Goal: Transaction & Acquisition: Purchase product/service

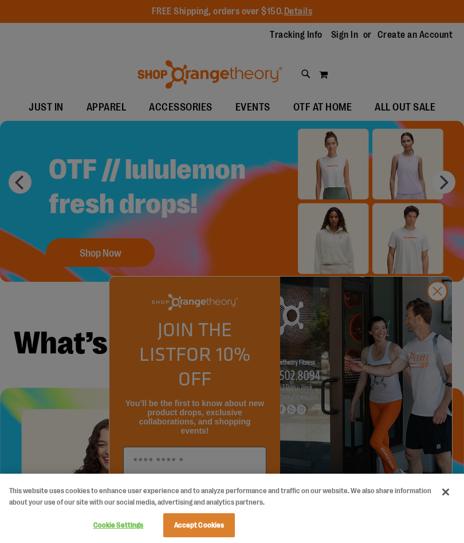
click at [432, 314] on div at bounding box center [232, 271] width 464 height 543
click at [433, 319] on div at bounding box center [232, 271] width 464 height 543
click at [449, 492] on button "Close" at bounding box center [445, 492] width 25 height 25
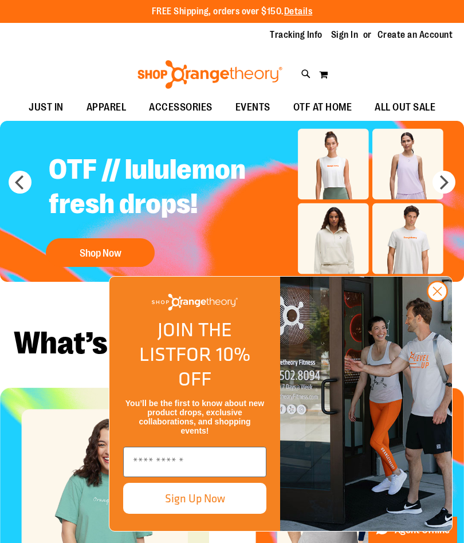
click at [437, 296] on icon "Close dialog" at bounding box center [438, 292] width 8 height 8
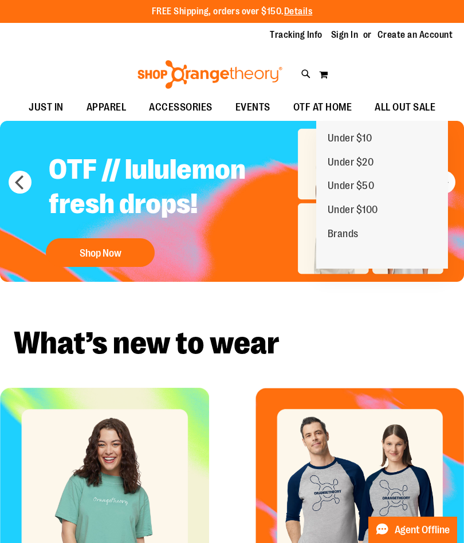
click at [413, 108] on span "ALL OUT SALE" at bounding box center [405, 108] width 61 height 26
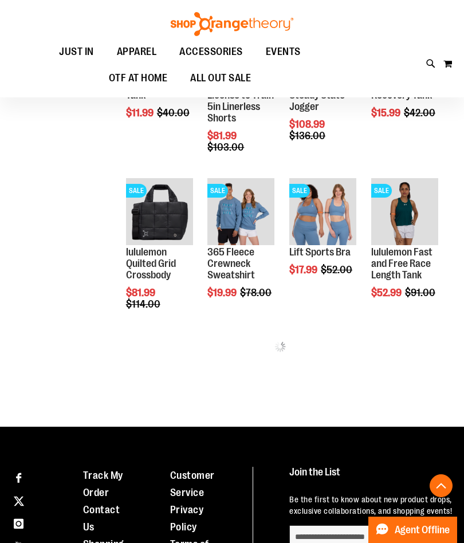
scroll to position [428, 0]
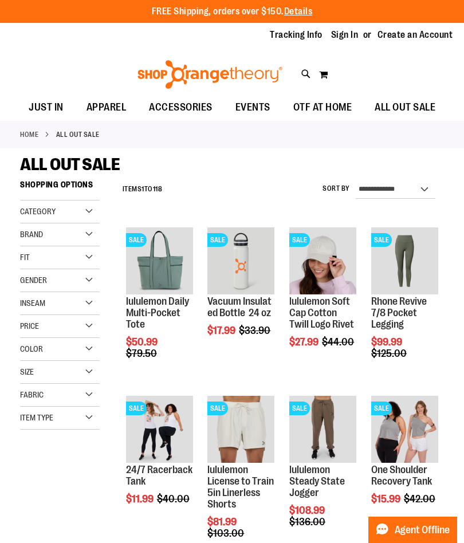
click at [87, 274] on div "Gender" at bounding box center [60, 280] width 80 height 23
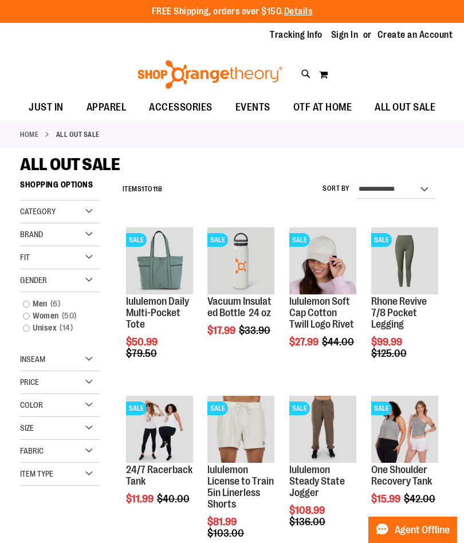
click at [77, 311] on span "50 items" at bounding box center [69, 316] width 21 height 12
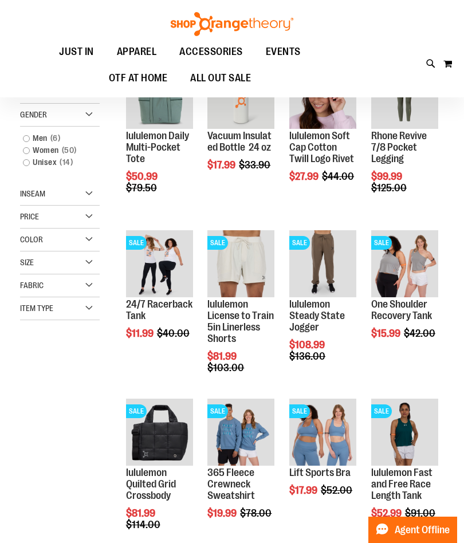
scroll to position [174, 0]
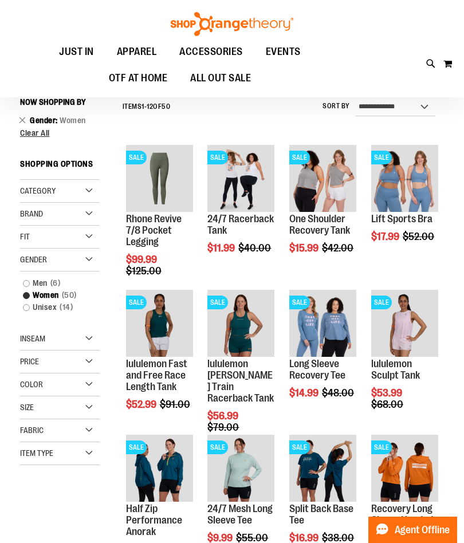
scroll to position [77, 0]
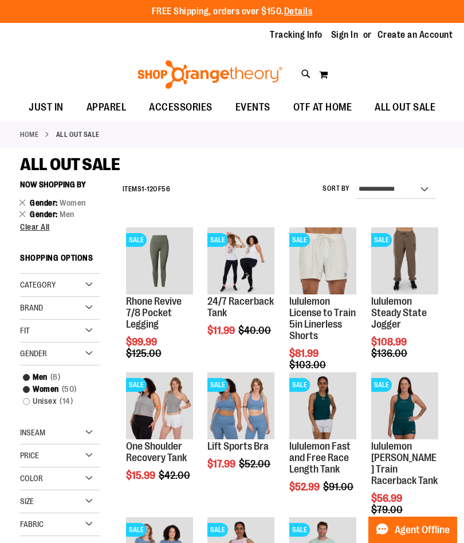
click at [33, 231] on span "Clear All" at bounding box center [35, 226] width 30 height 9
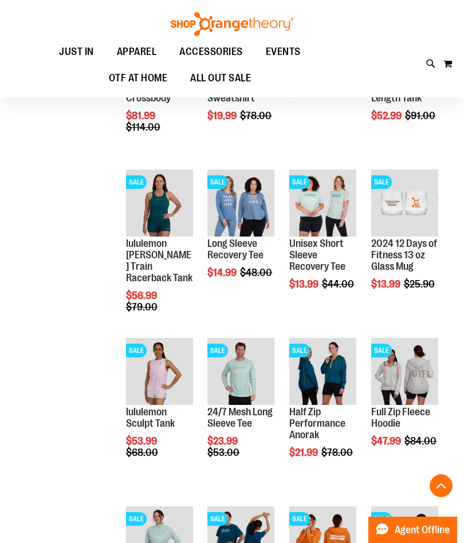
scroll to position [577, 0]
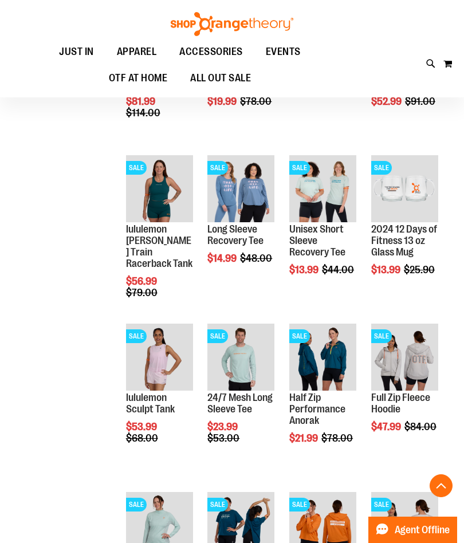
click at [168, 415] on link "lululemon Sculpt Tank" at bounding box center [150, 403] width 49 height 23
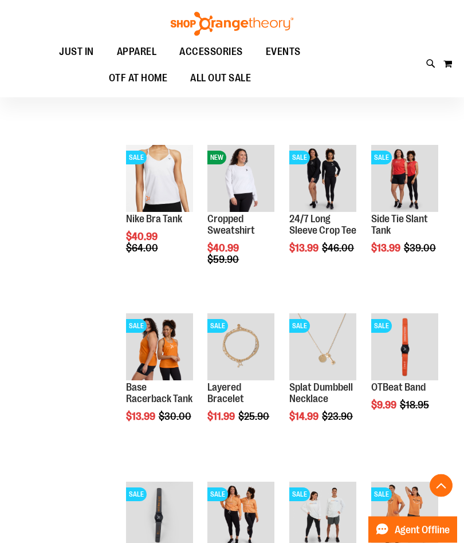
scroll to position [496, 0]
click at [396, 442] on span "Add to Cart" at bounding box center [371, 448] width 50 height 13
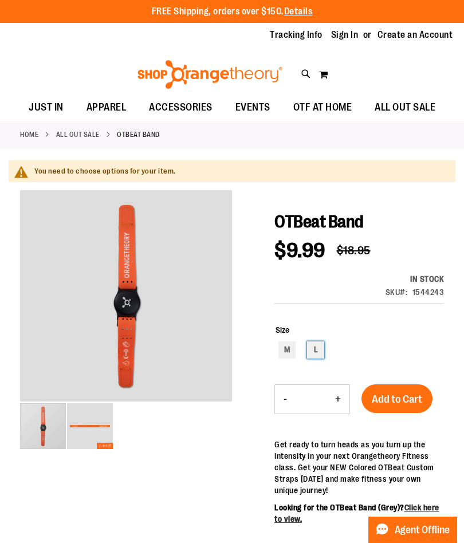
click at [311, 351] on div "L" at bounding box center [315, 349] width 17 height 17
type input "***"
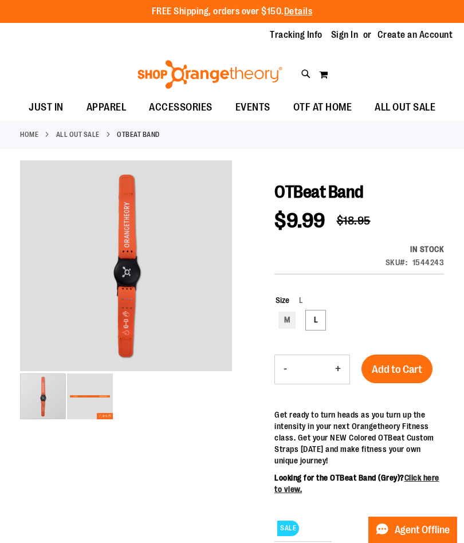
click at [403, 365] on span "Add to Cart" at bounding box center [397, 369] width 50 height 13
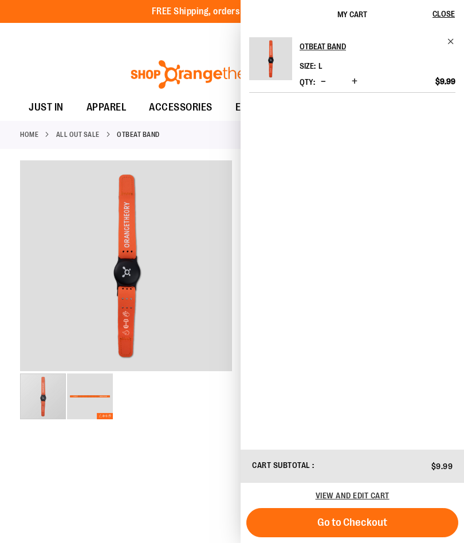
click at [449, 12] on span "Close" at bounding box center [444, 13] width 22 height 9
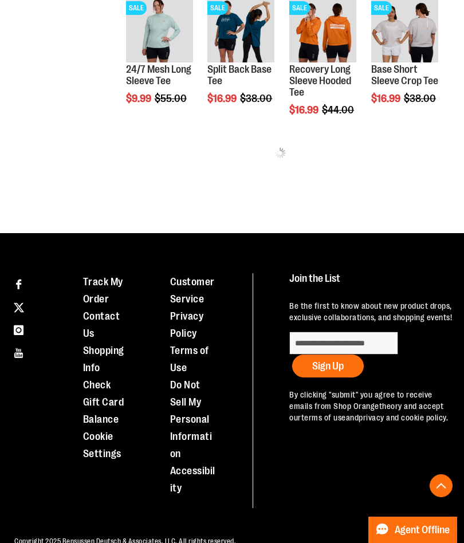
scroll to position [547, 0]
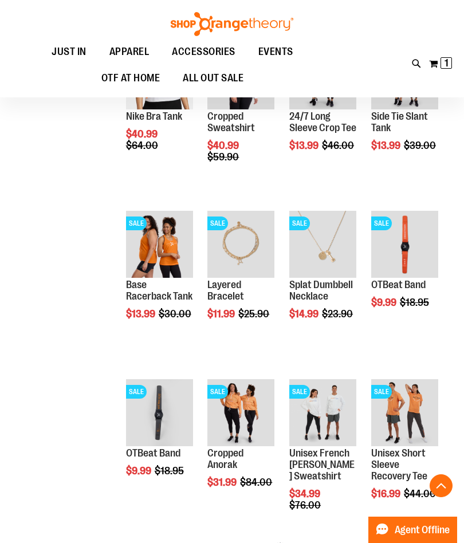
scroll to position [704, 0]
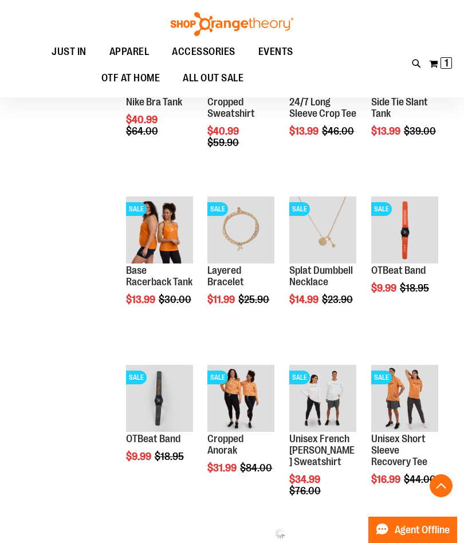
click at [151, 494] on span "Add to Cart" at bounding box center [126, 500] width 50 height 13
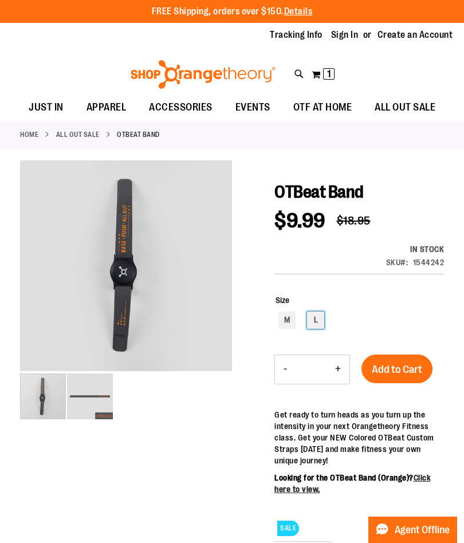
click at [317, 316] on div "L" at bounding box center [315, 320] width 17 height 17
type input "***"
click at [390, 374] on span "Add to Cart" at bounding box center [397, 369] width 50 height 13
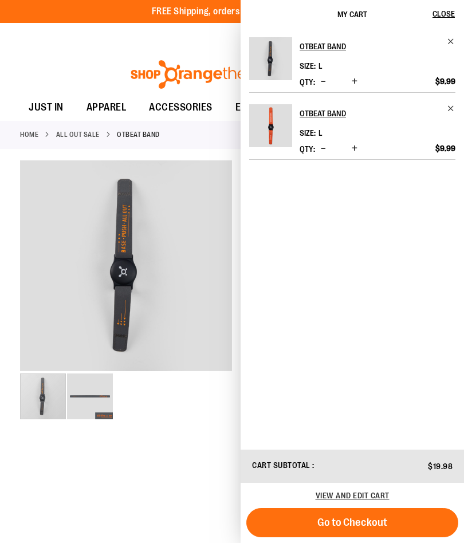
click at [196, 441] on div at bounding box center [232, 459] width 424 height 598
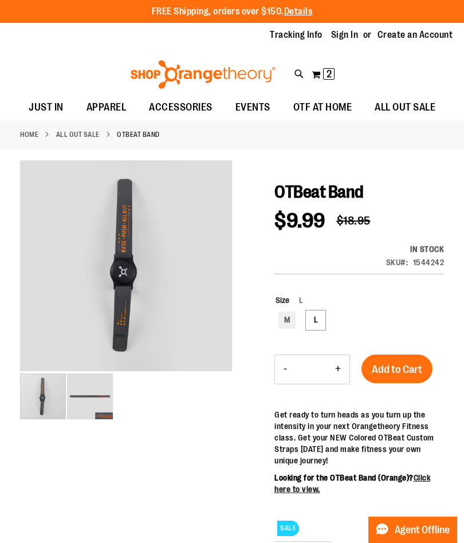
click at [91, 134] on link "ALL OUT SALE" at bounding box center [78, 134] width 44 height 10
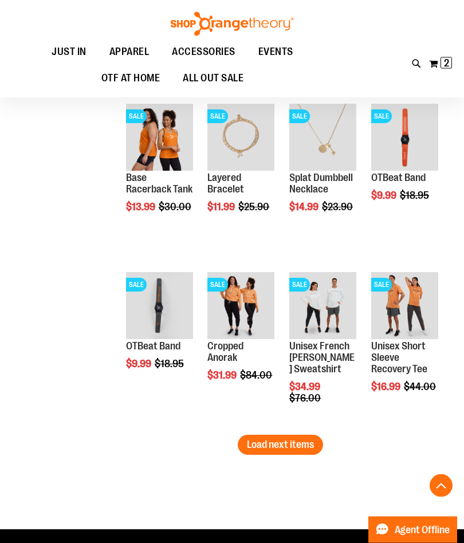
scroll to position [1314, 0]
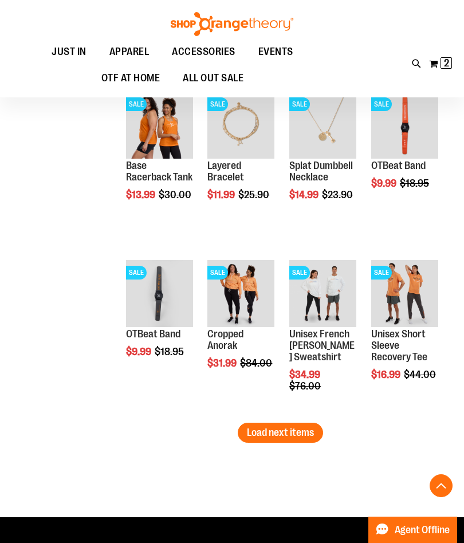
click at [305, 432] on span "Load next items" at bounding box center [280, 432] width 67 height 11
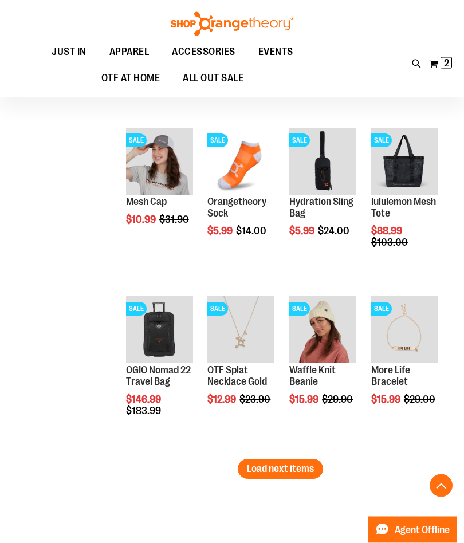
scroll to position [1784, 0]
click at [277, 470] on span "Load next items" at bounding box center [280, 468] width 67 height 11
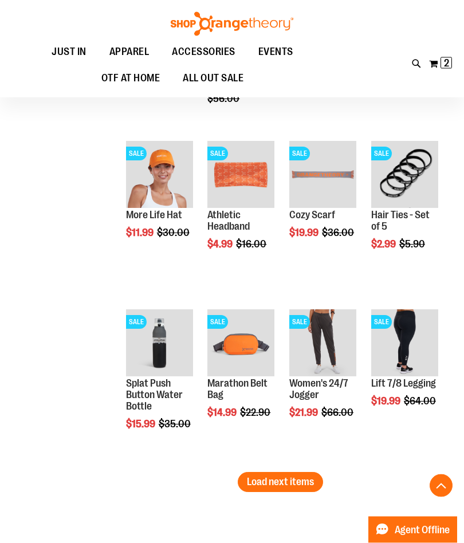
scroll to position [2276, 0]
click at [396, 451] on span "Add to Cart" at bounding box center [371, 444] width 50 height 13
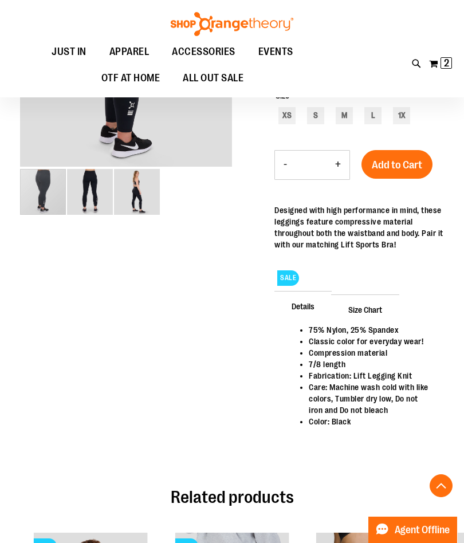
scroll to position [262, 0]
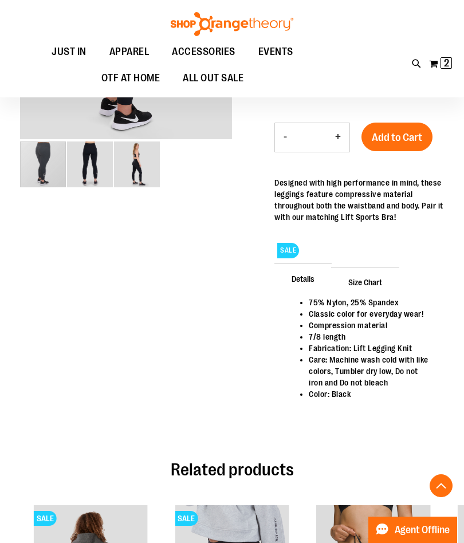
click at [371, 277] on span "Size Chart" at bounding box center [365, 282] width 68 height 30
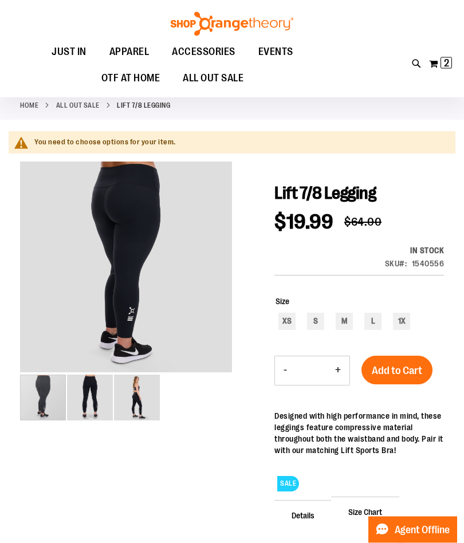
scroll to position [0, 0]
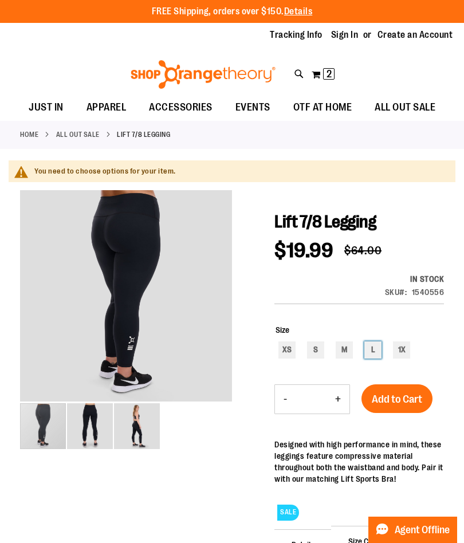
click at [375, 352] on div "L" at bounding box center [372, 349] width 17 height 17
type input "***"
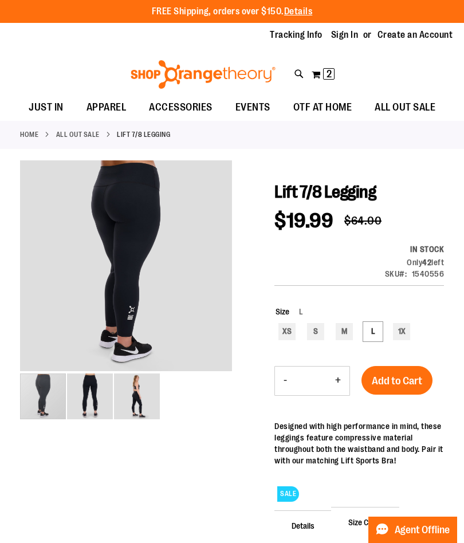
click at [405, 409] on div "Add to Cart" at bounding box center [397, 387] width 71 height 43
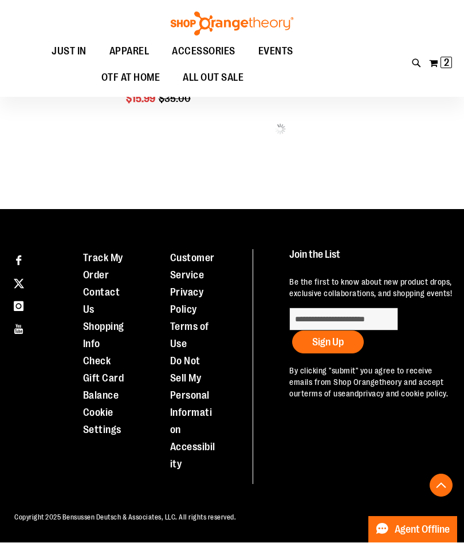
scroll to position [419, 0]
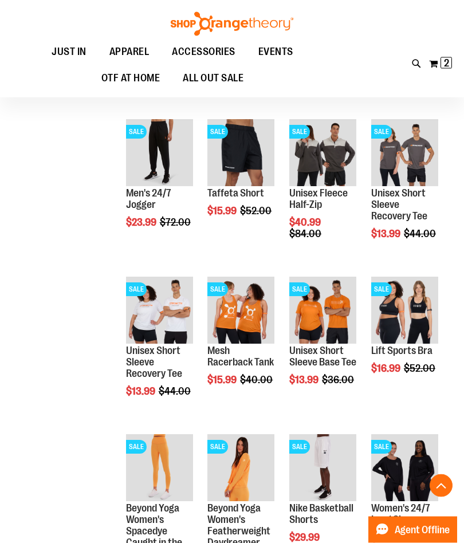
scroll to position [618, 0]
click at [396, 406] on span "Add to Cart" at bounding box center [371, 412] width 50 height 13
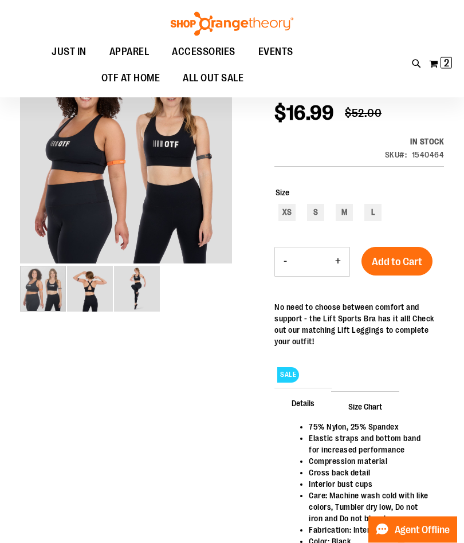
scroll to position [143, 0]
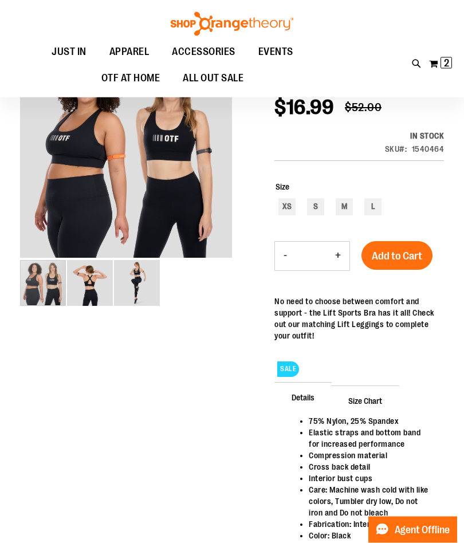
click at [372, 403] on span "Size Chart" at bounding box center [365, 401] width 68 height 30
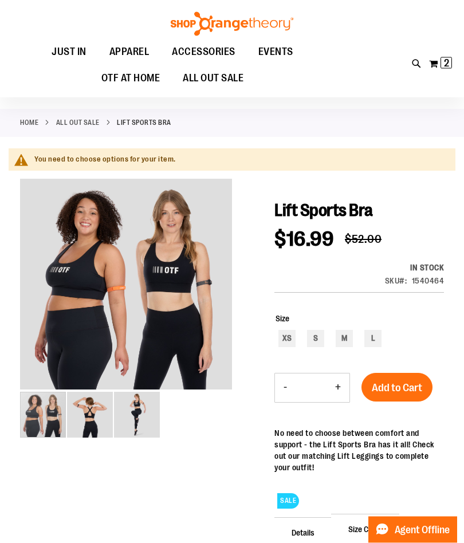
scroll to position [11, 0]
click at [371, 339] on div "L" at bounding box center [372, 338] width 17 height 17
type input "***"
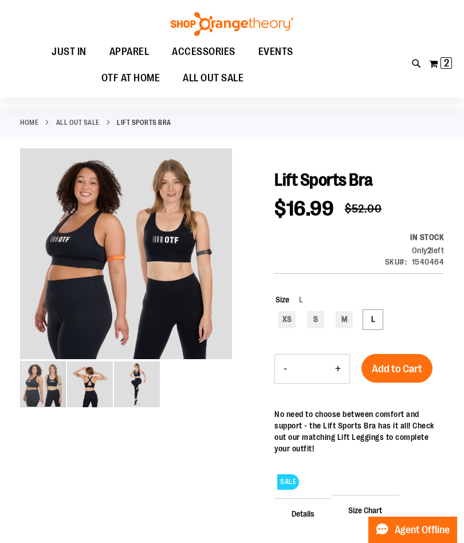
click at [415, 370] on span "Add to Cart" at bounding box center [397, 369] width 50 height 13
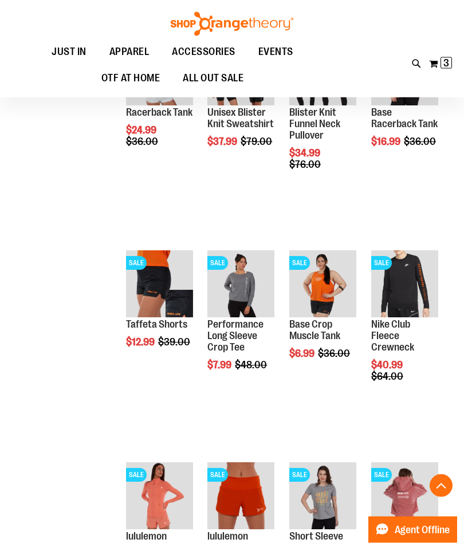
scroll to position [521, 0]
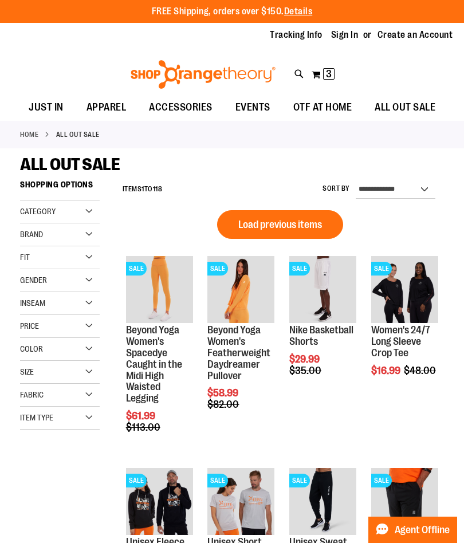
click at [85, 211] on div "Category" at bounding box center [60, 212] width 80 height 23
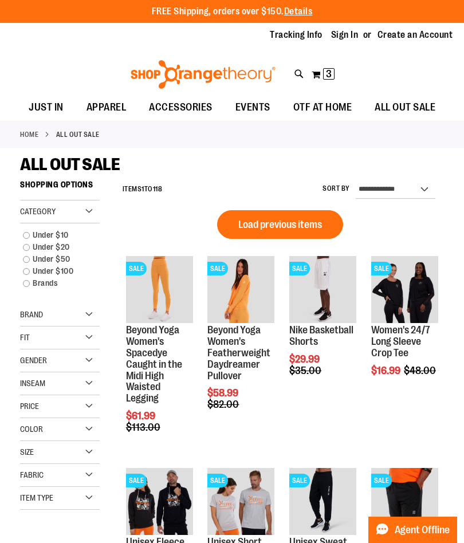
click at [93, 494] on div "Item Type" at bounding box center [60, 498] width 80 height 23
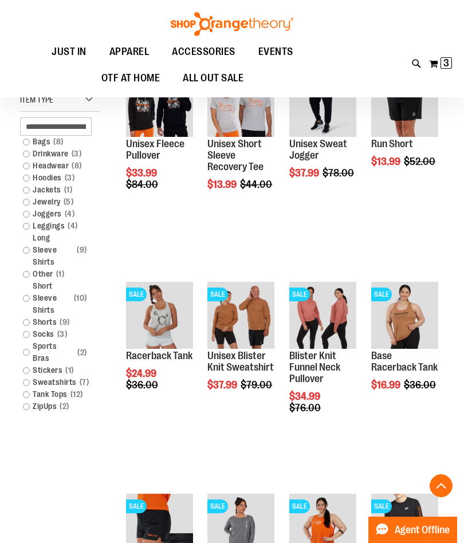
scroll to position [277, 0]
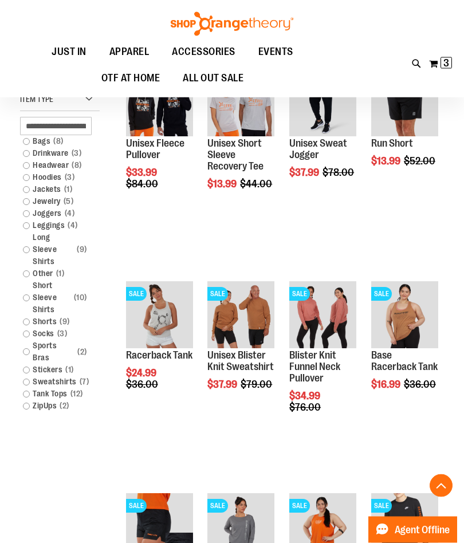
click at [68, 231] on span "4 items" at bounding box center [73, 226] width 16 height 12
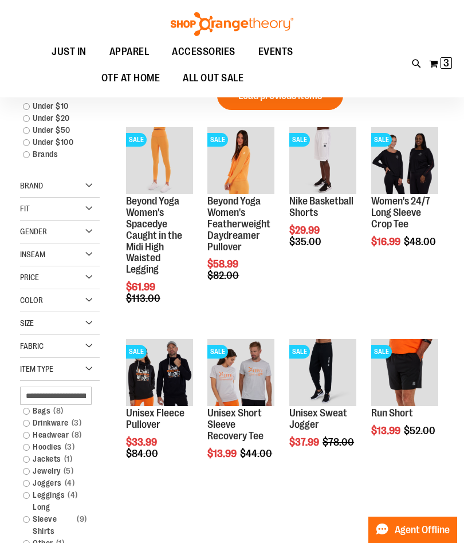
scroll to position [0, 0]
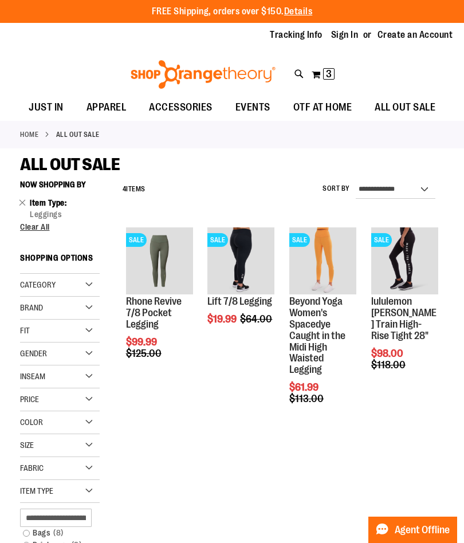
click at [233, 369] on span "Add to Cart" at bounding box center [208, 362] width 50 height 13
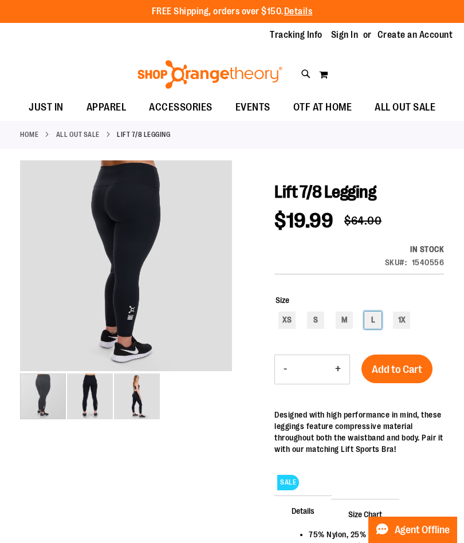
click at [372, 329] on div "L" at bounding box center [372, 320] width 17 height 17
type input "***"
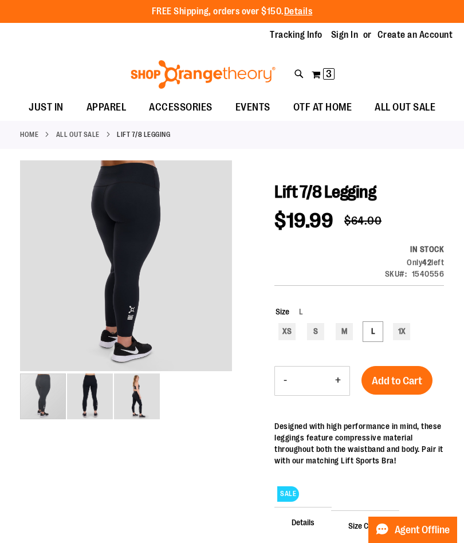
click at [402, 382] on span "Add to Cart" at bounding box center [397, 381] width 50 height 13
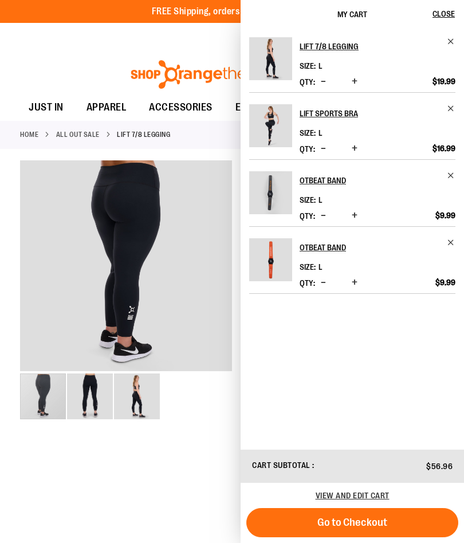
click at [201, 450] on div at bounding box center [232, 424] width 424 height 529
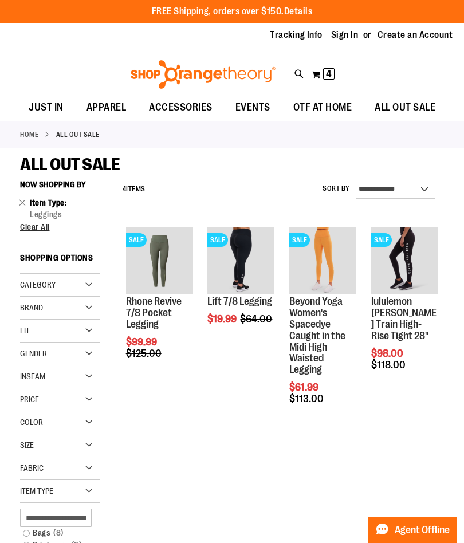
click at [171, 315] on link "Rhone Revive 7/8 Pocket Legging" at bounding box center [154, 313] width 56 height 34
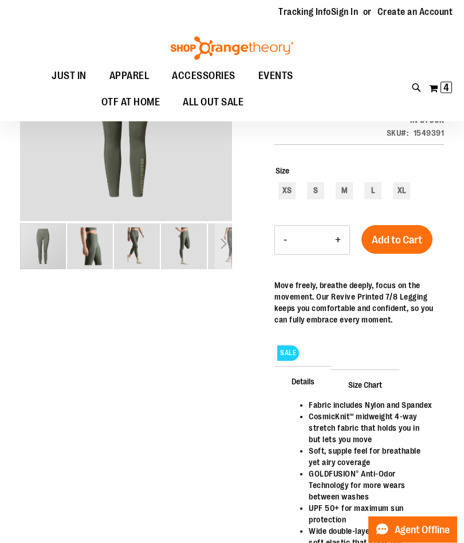
click at [373, 382] on span "Size Chart" at bounding box center [365, 385] width 68 height 30
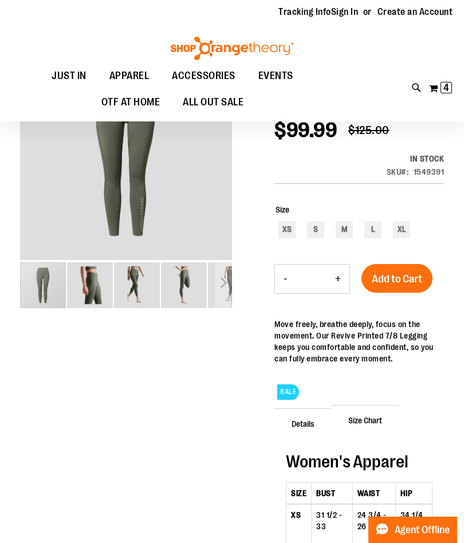
scroll to position [109, 0]
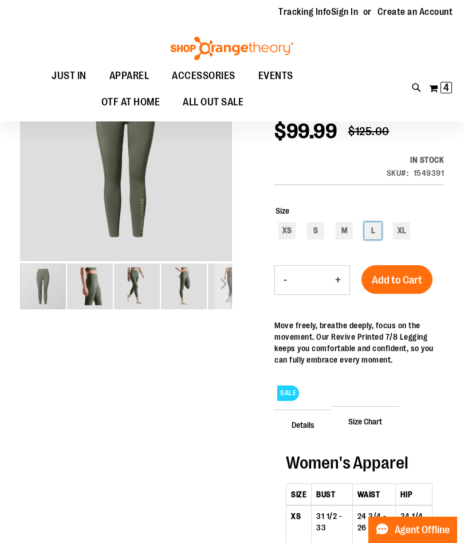
click at [378, 228] on div "L" at bounding box center [372, 230] width 17 height 17
type input "***"
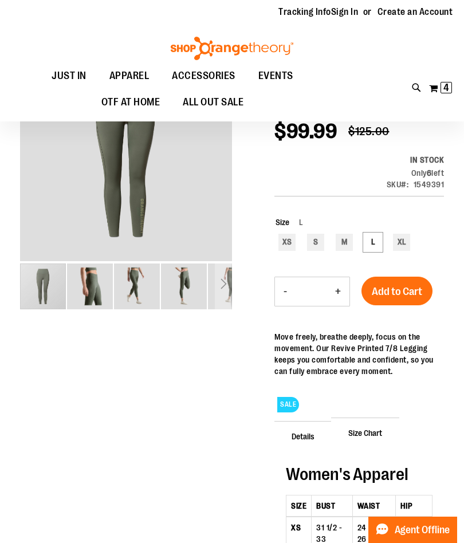
click at [410, 284] on button "Add to Cart" at bounding box center [397, 291] width 71 height 29
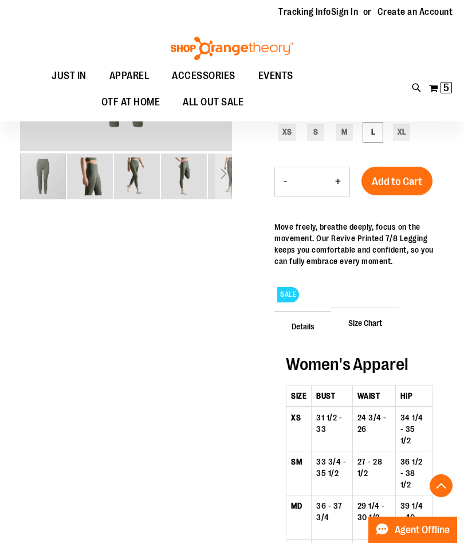
scroll to position [0, 0]
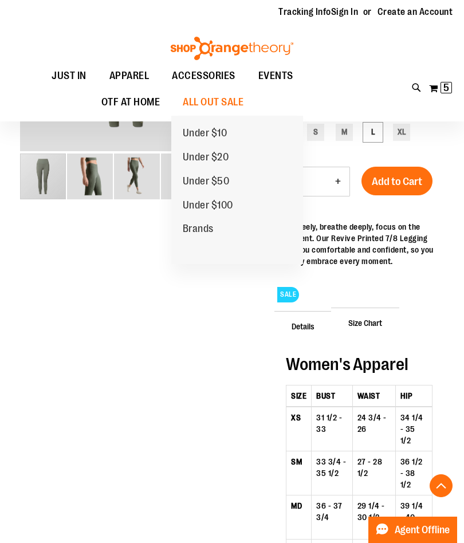
click at [207, 230] on span "Brands" at bounding box center [198, 230] width 31 height 14
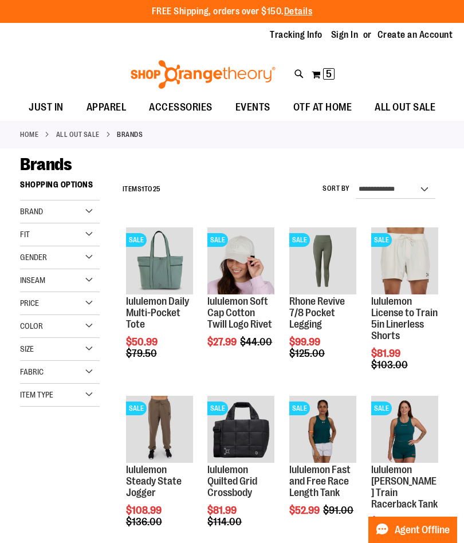
click at [93, 215] on div "Brand" at bounding box center [60, 212] width 80 height 23
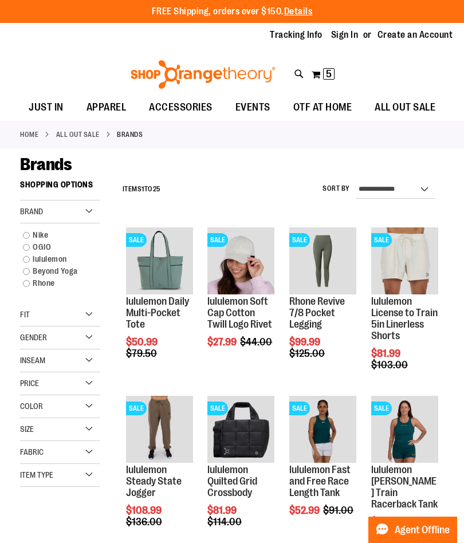
click at [54, 285] on link "Rhone" at bounding box center [55, 283] width 77 height 12
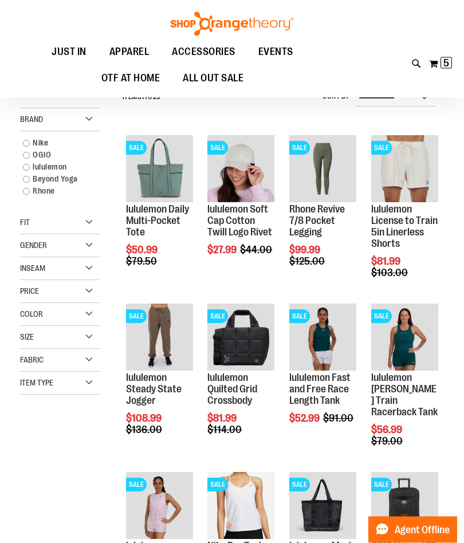
scroll to position [86, 0]
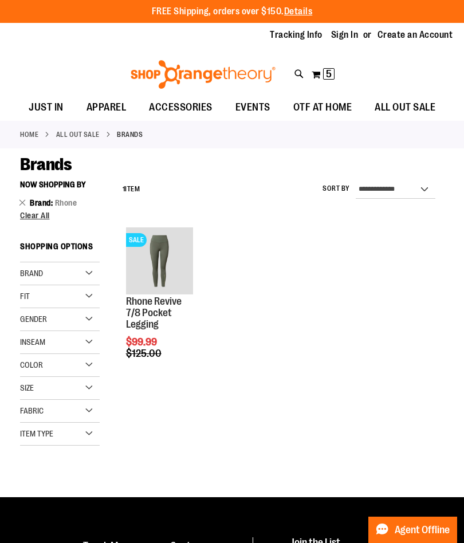
click at [30, 201] on span "Brand" at bounding box center [42, 202] width 25 height 9
click at [48, 213] on span "Clear All" at bounding box center [35, 215] width 30 height 9
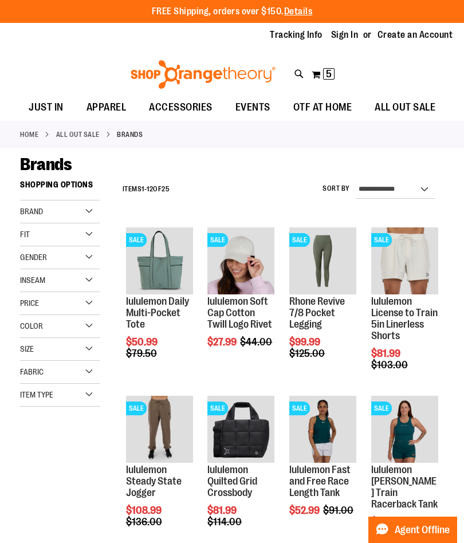
click at [95, 210] on div "Brand" at bounding box center [60, 212] width 80 height 23
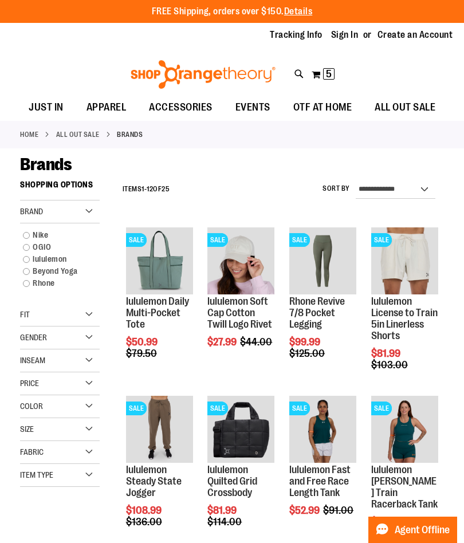
click at [72, 262] on link "lululemon" at bounding box center [55, 259] width 77 height 12
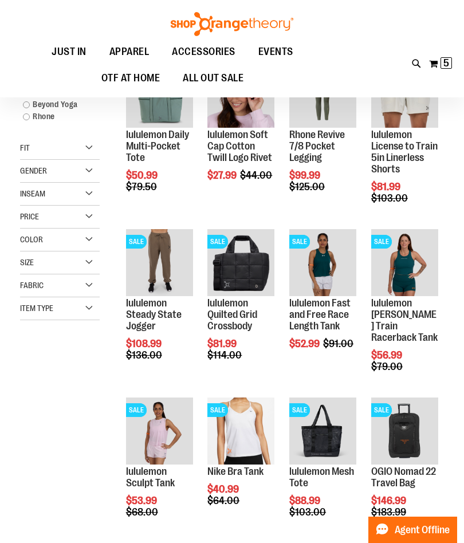
scroll to position [174, 0]
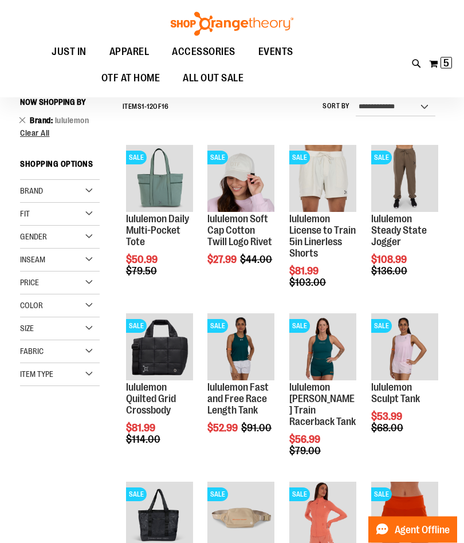
scroll to position [82, 0]
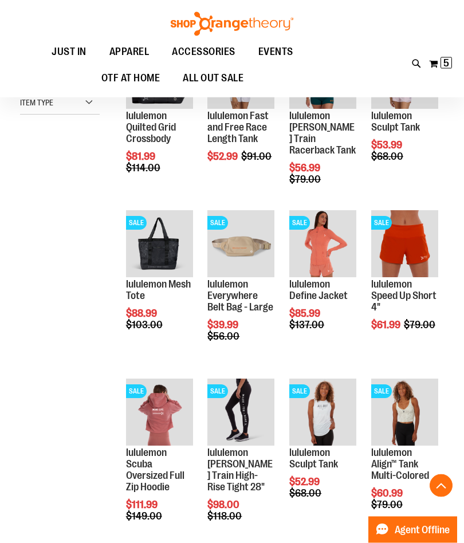
scroll to position [391, 0]
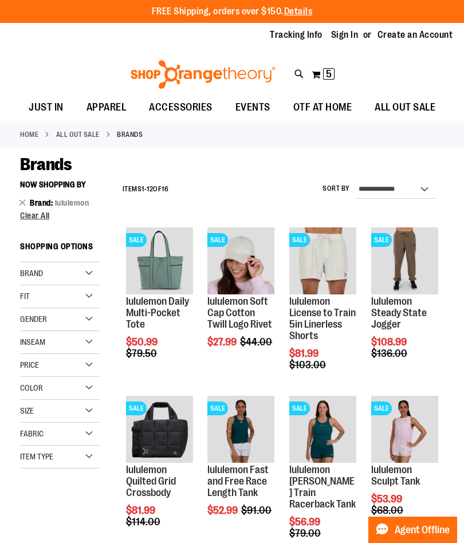
click at [41, 215] on span "Clear All" at bounding box center [35, 215] width 30 height 9
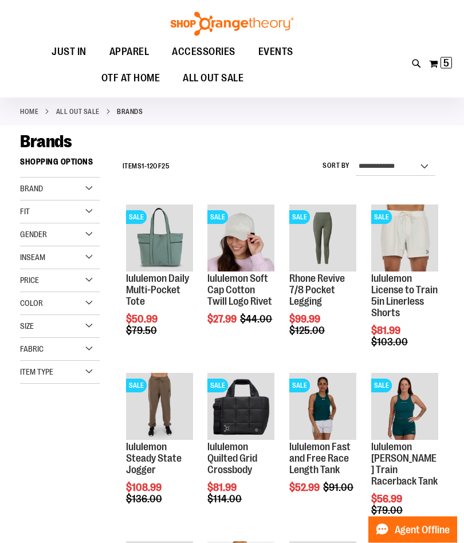
scroll to position [22, 0]
click at [92, 371] on div "Item Type" at bounding box center [60, 372] width 80 height 23
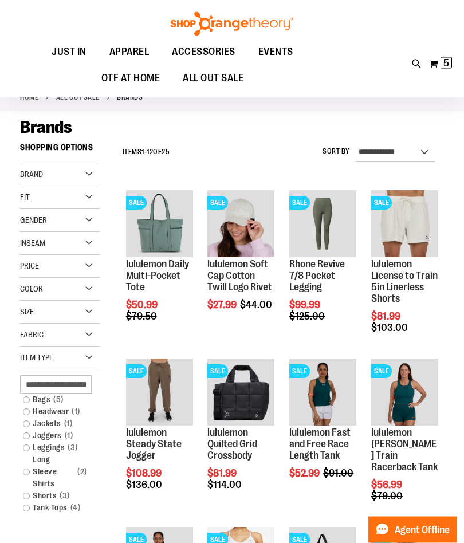
scroll to position [37, 0]
click at [65, 506] on link "Tank Tops 4 items" at bounding box center [55, 508] width 77 height 12
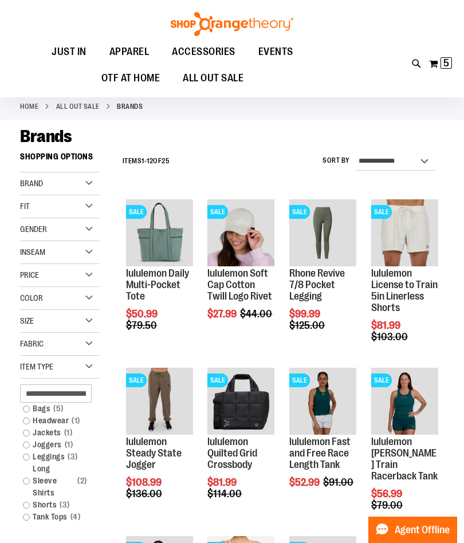
scroll to position [0, 0]
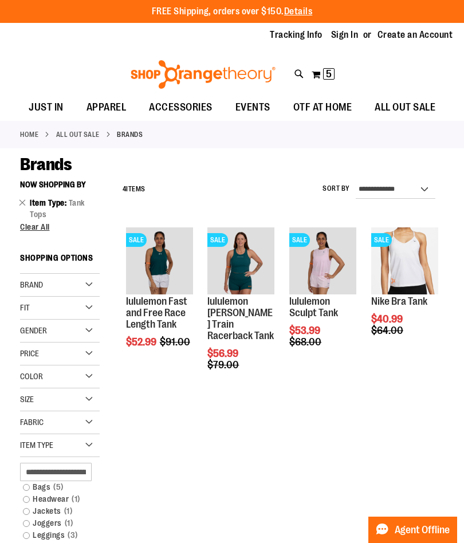
click at [42, 231] on span "Clear All" at bounding box center [35, 226] width 30 height 9
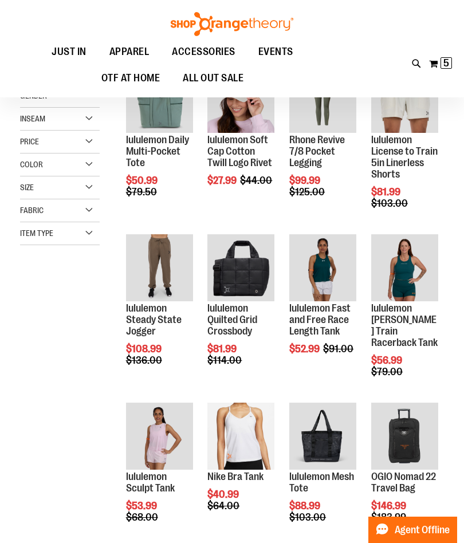
scroll to position [174, 0]
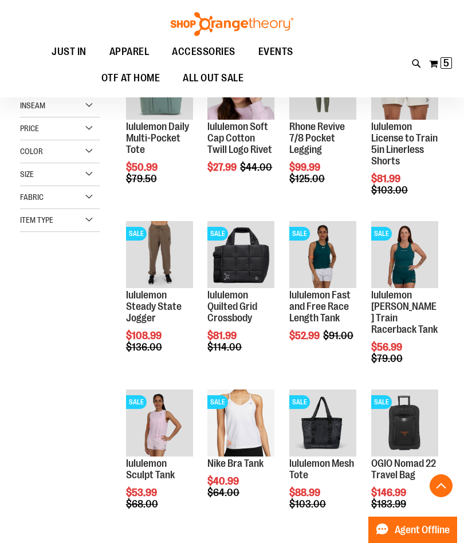
click at [95, 225] on div "Item Type" at bounding box center [60, 220] width 80 height 23
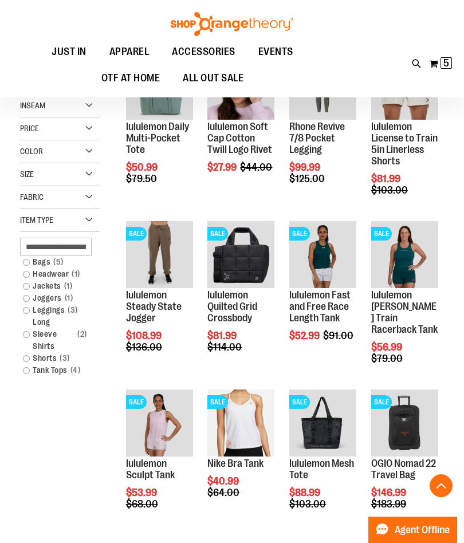
scroll to position [81, 0]
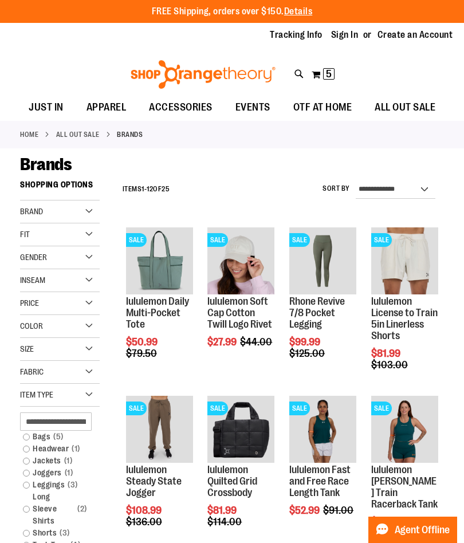
click at [96, 135] on link "ALL OUT SALE" at bounding box center [78, 134] width 44 height 10
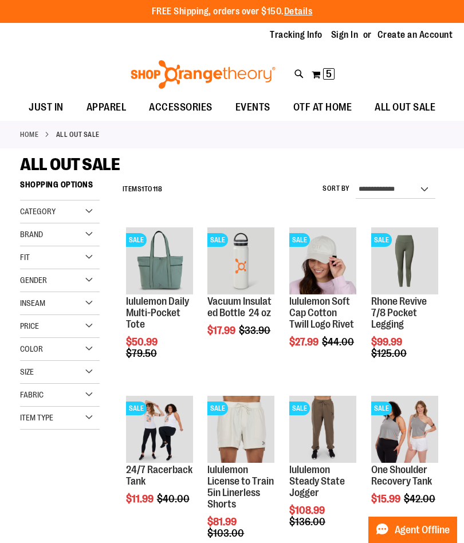
click at [93, 414] on div "Item Type" at bounding box center [60, 418] width 80 height 23
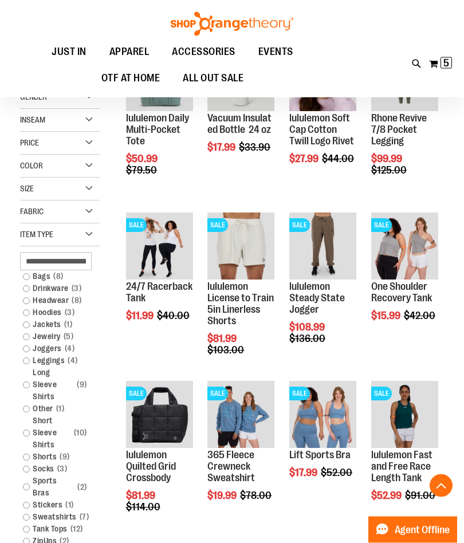
scroll to position [183, 0]
click at [75, 531] on span "12 items" at bounding box center [77, 529] width 18 height 12
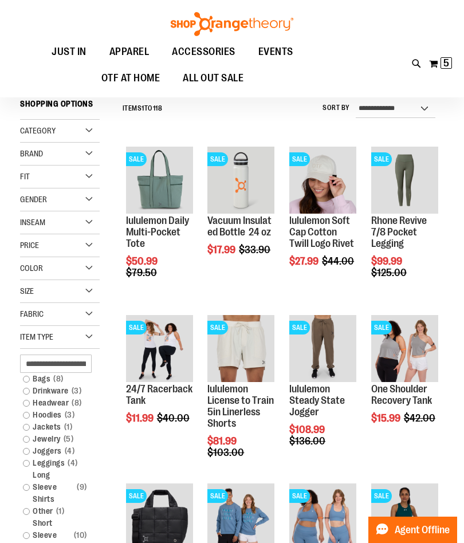
scroll to position [77, 0]
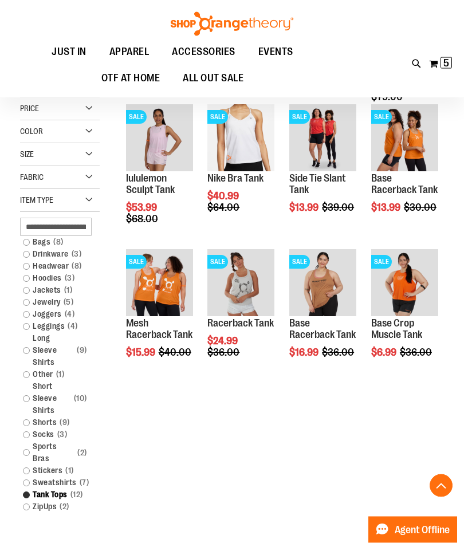
scroll to position [268, 0]
click at [356, 463] on div "**********" at bounding box center [232, 240] width 424 height 666
click at [413, 421] on span "Quickview" at bounding box center [398, 436] width 54 height 30
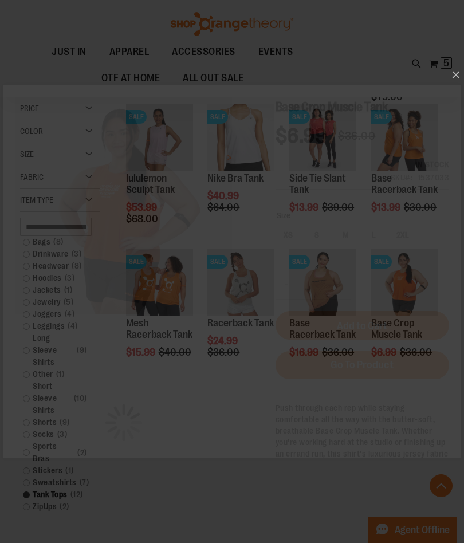
scroll to position [0, 0]
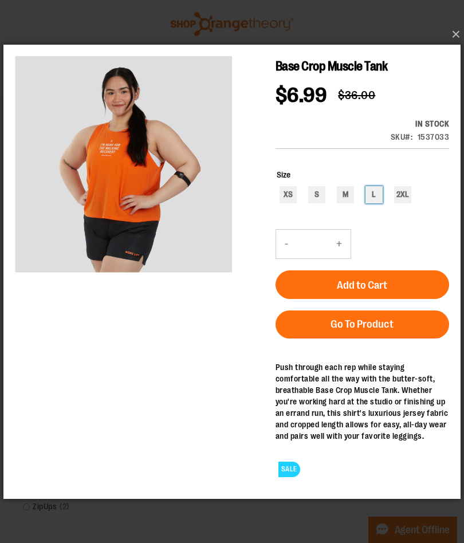
click at [378, 201] on div "L" at bounding box center [374, 194] width 17 height 17
type input "***"
click at [402, 282] on button "Add to Cart" at bounding box center [363, 284] width 174 height 29
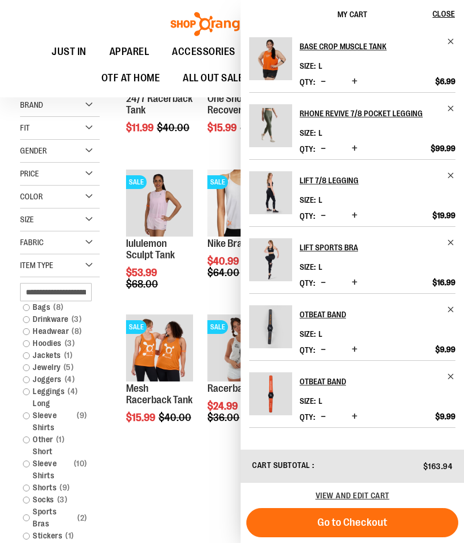
scroll to position [193, 0]
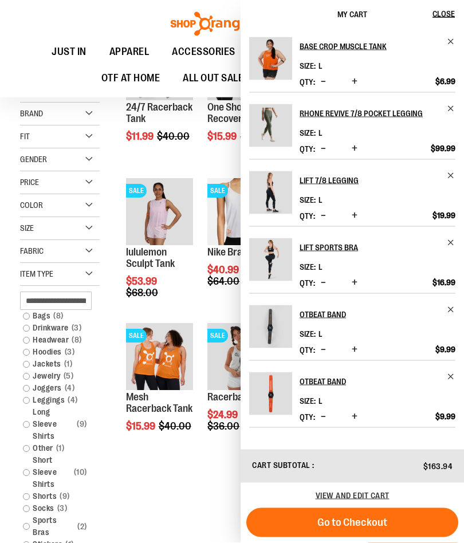
click at [457, 13] on button "Close" at bounding box center [448, 14] width 31 height 29
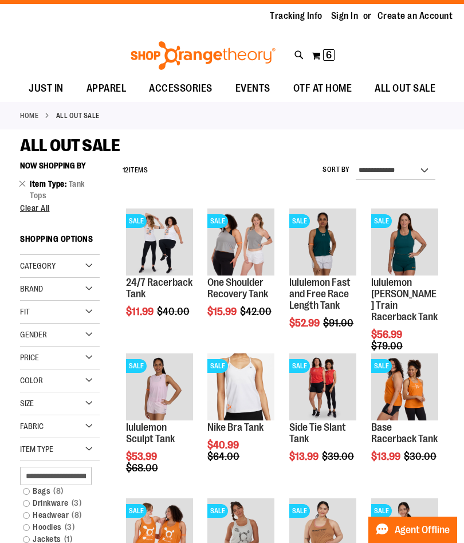
scroll to position [0, 0]
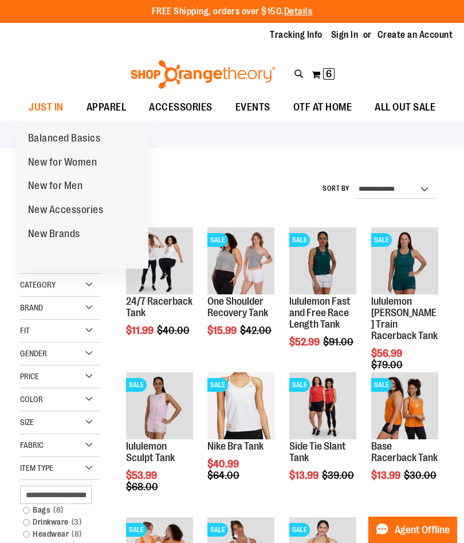
click at [92, 165] on span "New for Women" at bounding box center [62, 163] width 69 height 14
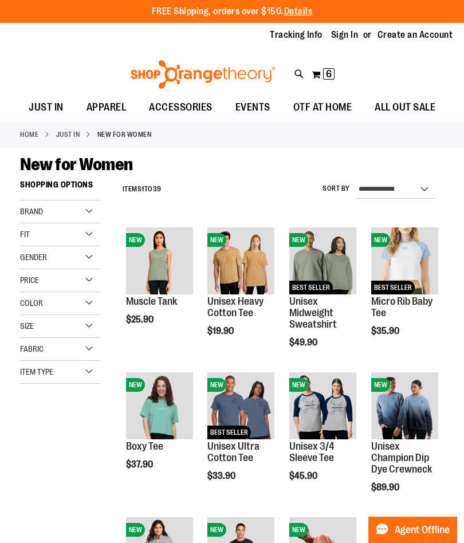
click at [175, 388] on span "Quickview" at bounding box center [153, 403] width 54 height 30
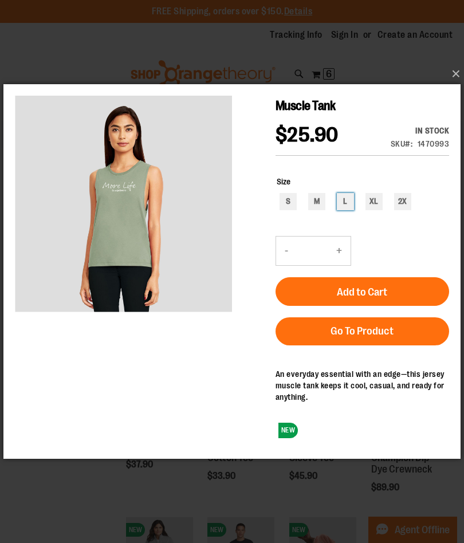
click at [343, 197] on div "L" at bounding box center [345, 201] width 17 height 17
type input "***"
click at [355, 291] on span "Add to Cart" at bounding box center [362, 292] width 50 height 13
click at [458, 79] on button "×" at bounding box center [235, 73] width 457 height 25
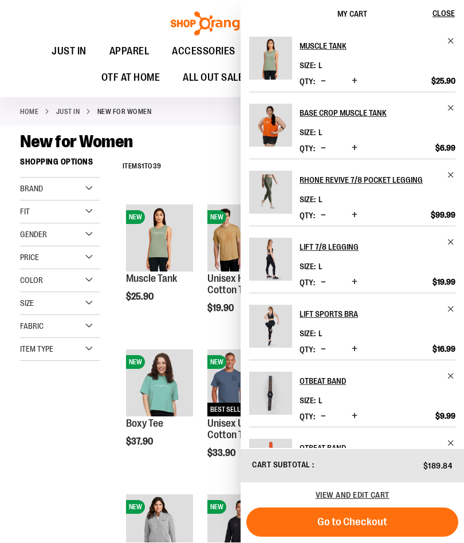
scroll to position [22, 0]
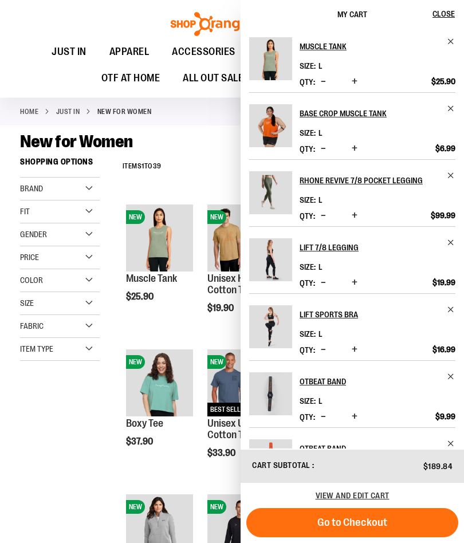
click at [455, 12] on button "Close" at bounding box center [448, 14] width 31 height 29
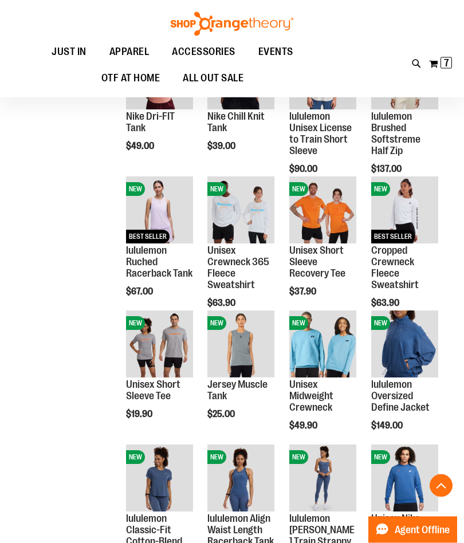
scroll to position [587, 0]
click at [252, 340] on img "product" at bounding box center [240, 344] width 67 height 67
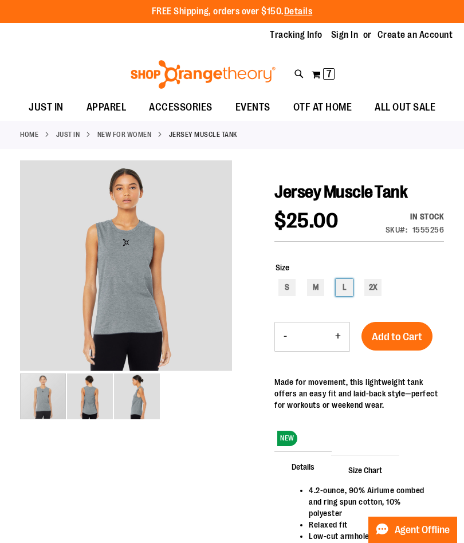
click at [341, 288] on div "L" at bounding box center [344, 287] width 17 height 17
type input "***"
click at [392, 334] on span "Add to Cart" at bounding box center [397, 337] width 50 height 13
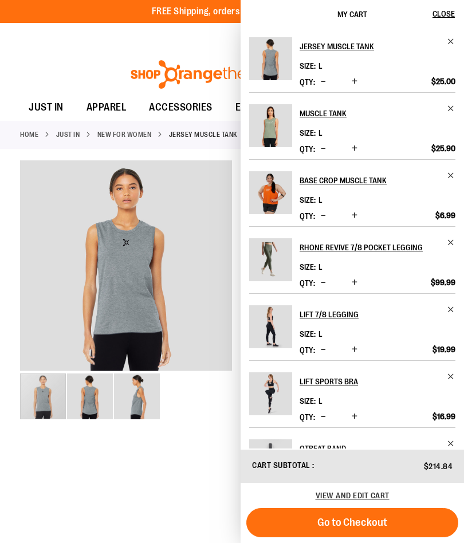
click at [453, 176] on span "Remove item" at bounding box center [451, 175] width 9 height 9
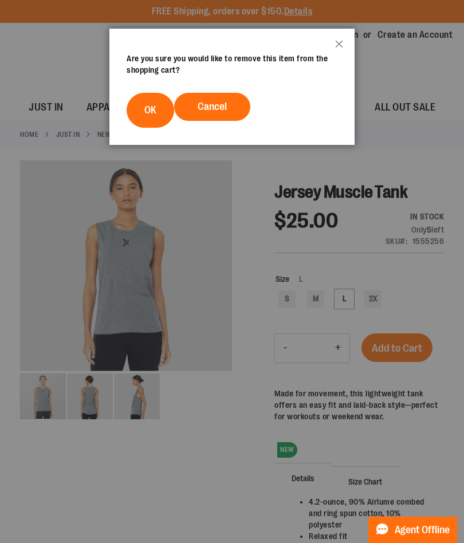
click at [156, 115] on span "OK" at bounding box center [150, 109] width 12 height 11
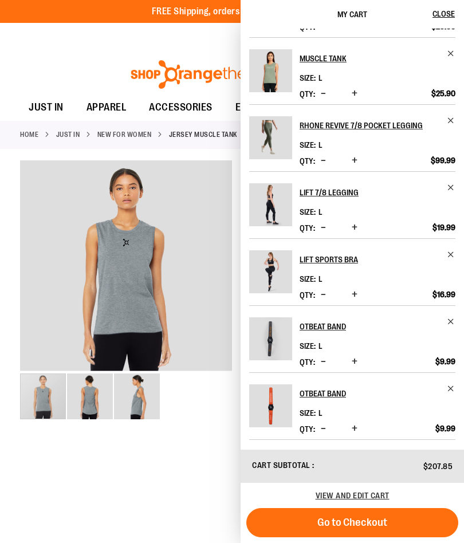
scroll to position [59, 0]
click at [371, 496] on span "View and edit cart" at bounding box center [353, 495] width 74 height 9
click at [398, 518] on button "Go to Checkout" at bounding box center [352, 522] width 212 height 29
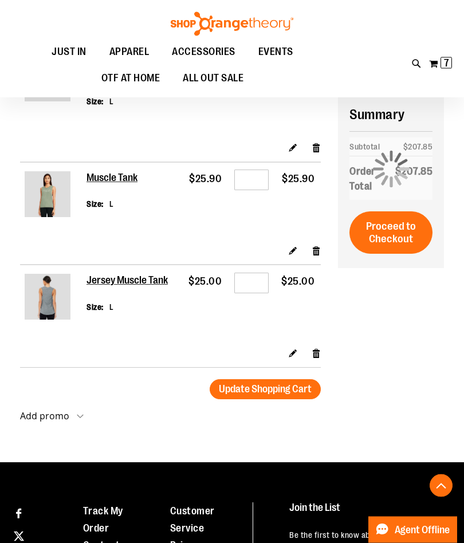
scroll to position [561, 0]
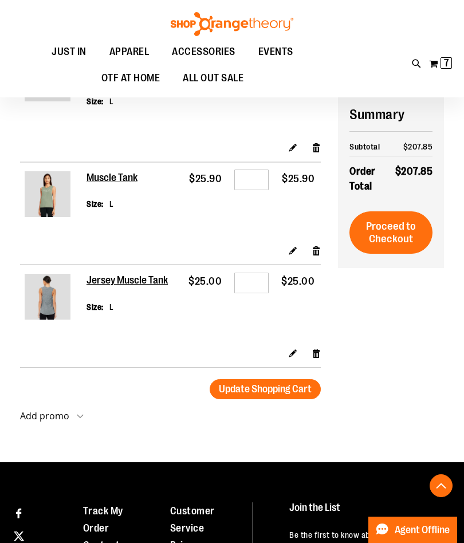
click at [53, 410] on strong "Add promo" at bounding box center [44, 416] width 49 height 13
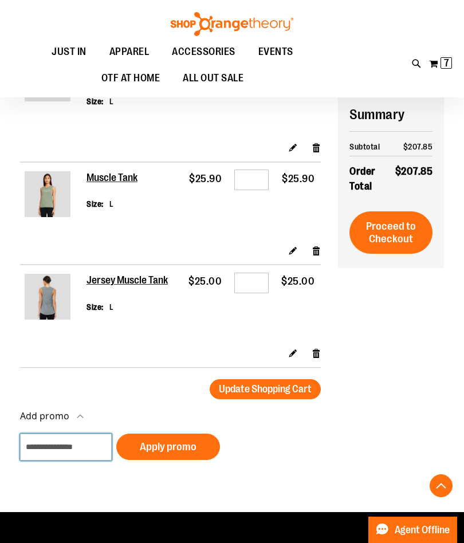
click at [80, 438] on input "Add promo" at bounding box center [66, 447] width 92 height 27
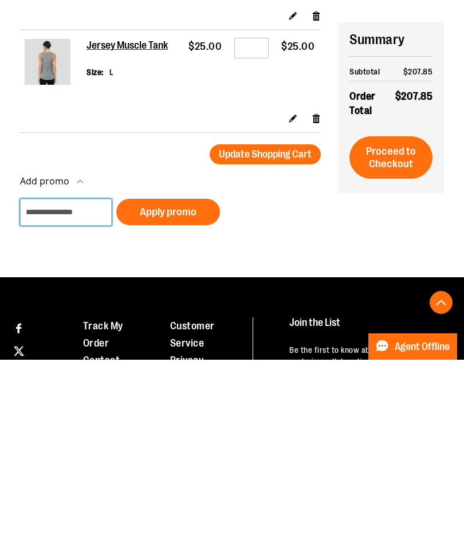
click at [57, 382] on input "Add promo" at bounding box center [66, 395] width 92 height 27
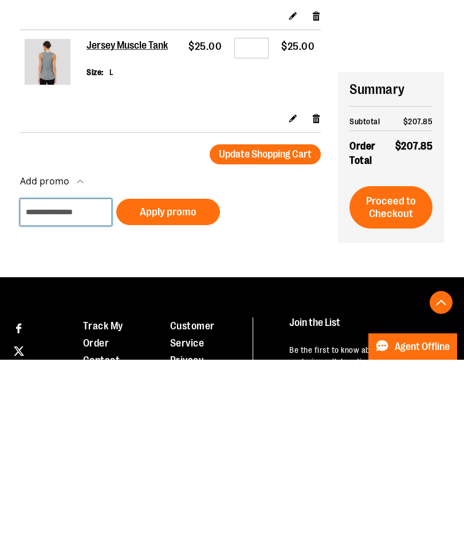
paste input "*****"
type input "*****"
click at [173, 389] on span "Apply promo" at bounding box center [168, 395] width 57 height 13
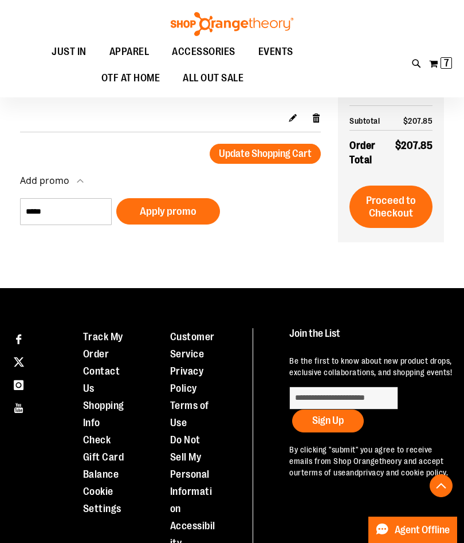
click at [184, 205] on span "Apply promo" at bounding box center [168, 211] width 57 height 13
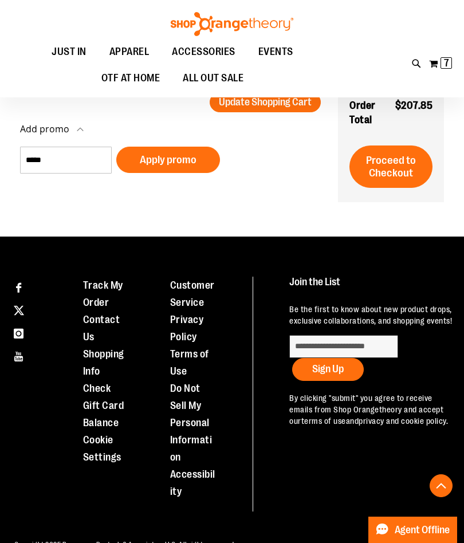
click at [189, 166] on span "Apply promo" at bounding box center [168, 160] width 57 height 13
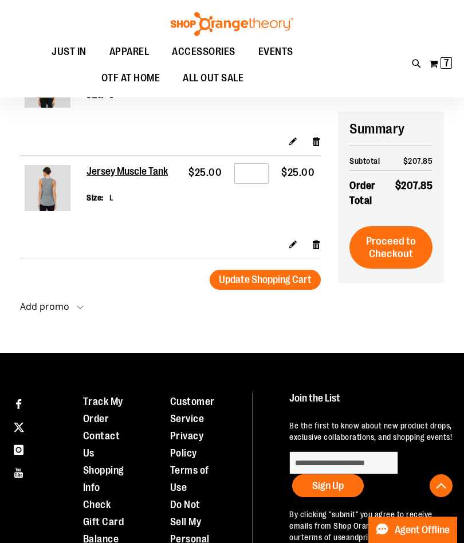
scroll to position [690, 0]
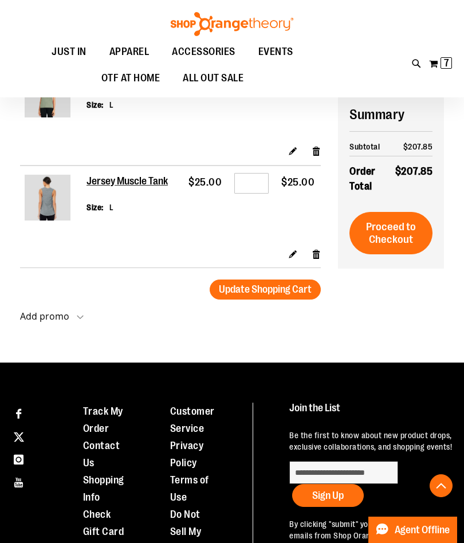
click at [76, 311] on button "Add promo" at bounding box center [52, 319] width 64 height 17
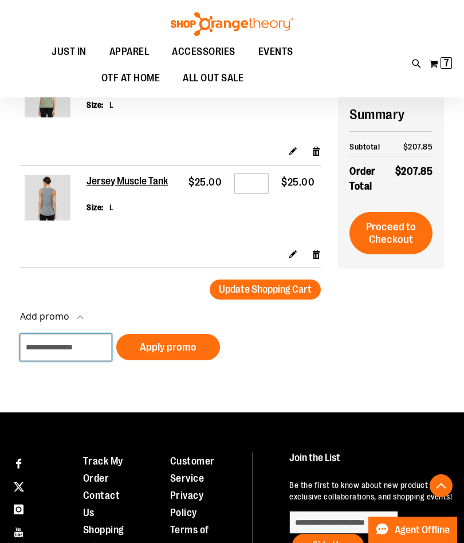
click at [73, 345] on input "Add promo" at bounding box center [66, 347] width 92 height 27
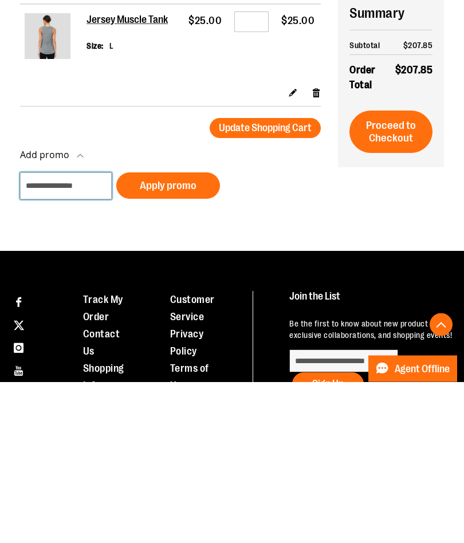
click at [101, 334] on input "Add promo" at bounding box center [66, 347] width 92 height 27
type input "*********"
click at [191, 334] on button "Apply promo" at bounding box center [168, 347] width 104 height 26
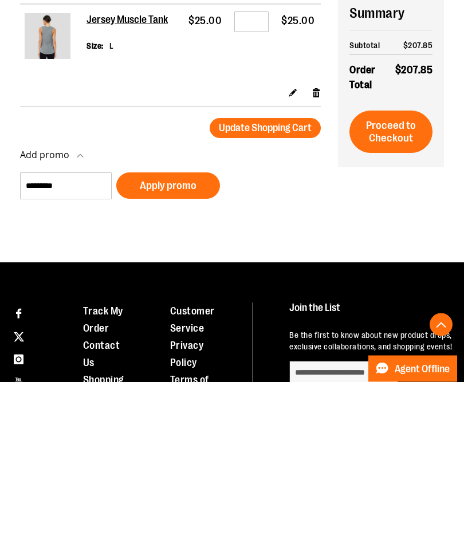
scroll to position [852, 0]
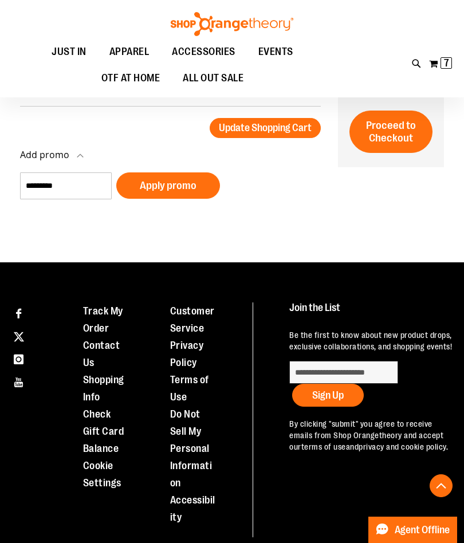
click at [189, 192] on span "Apply promo" at bounding box center [168, 185] width 57 height 13
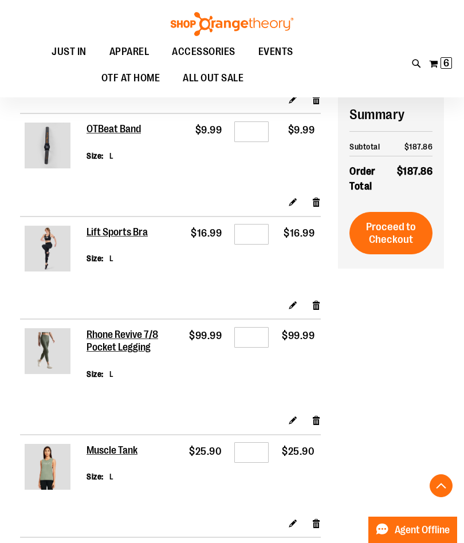
scroll to position [215, 0]
click at [318, 303] on link "Remove item" at bounding box center [317, 305] width 10 height 12
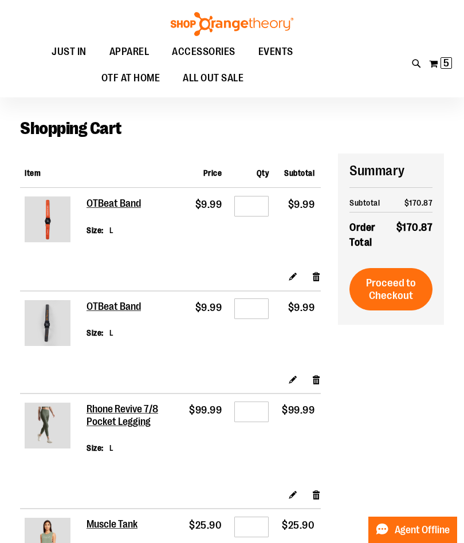
scroll to position [19, 0]
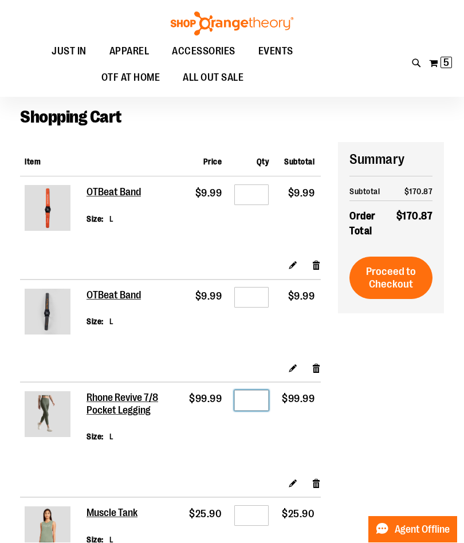
click at [256, 395] on input "*" at bounding box center [251, 401] width 34 height 21
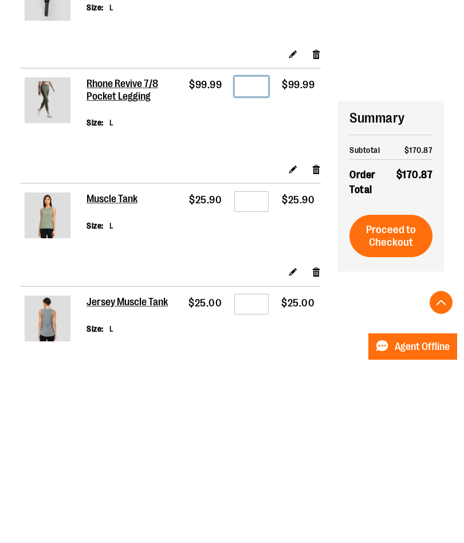
scroll to position [158, 0]
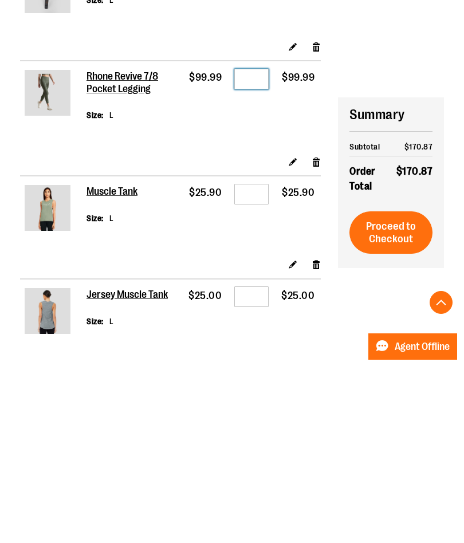
type input "*"
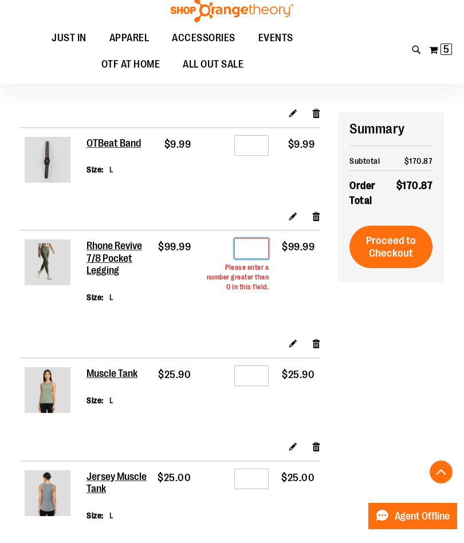
scroll to position [141, 0]
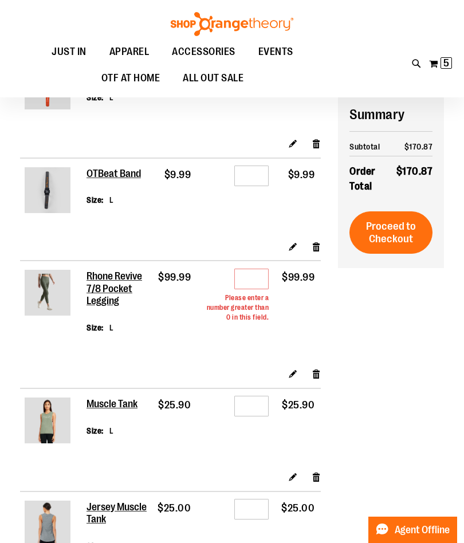
click at [317, 246] on link "Remove item" at bounding box center [317, 246] width 10 height 12
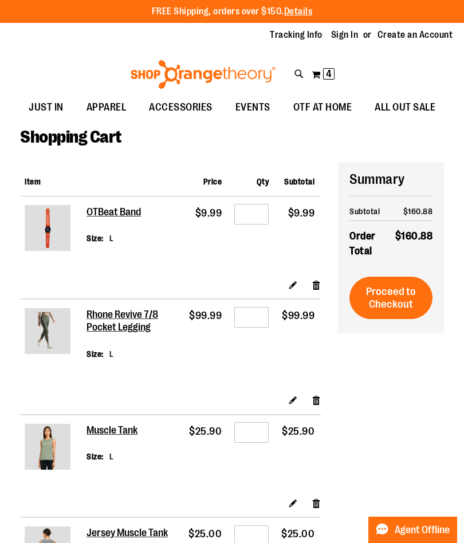
click at [313, 396] on link "Remove item" at bounding box center [317, 400] width 10 height 12
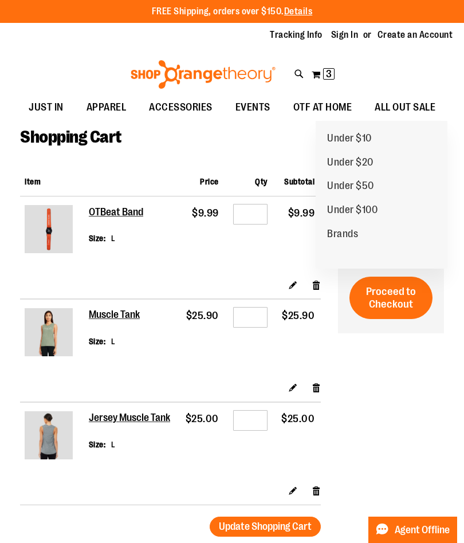
click at [367, 160] on span "Under $20" at bounding box center [350, 163] width 46 height 14
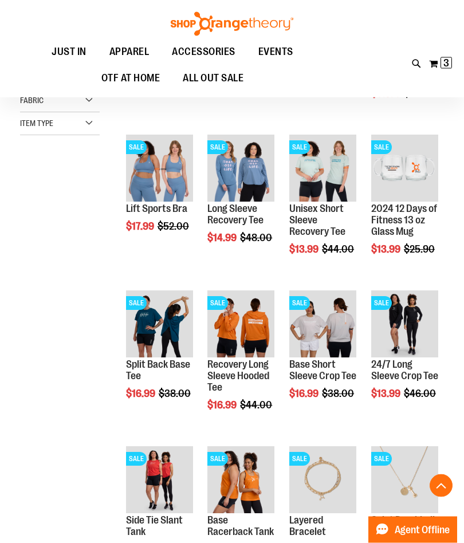
scroll to position [248, 0]
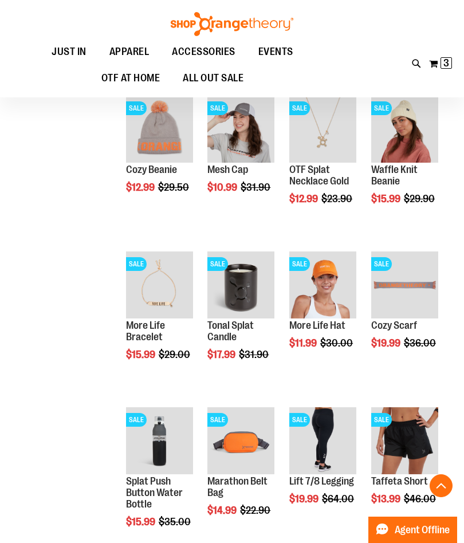
scroll to position [920, 0]
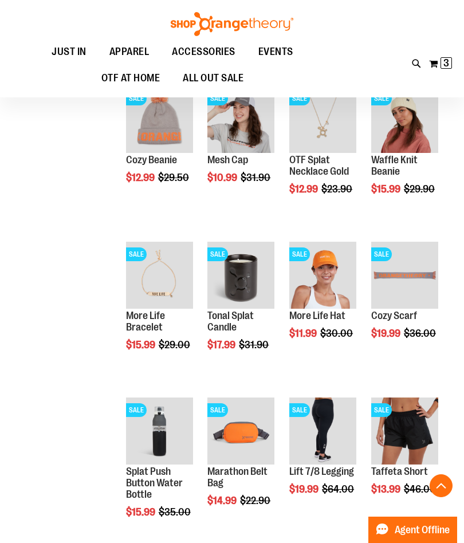
click at [315, 539] on span "Add to Cart" at bounding box center [290, 533] width 50 height 13
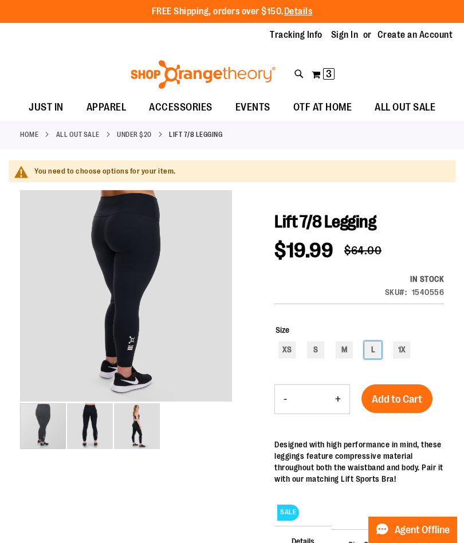
click at [373, 353] on div "L" at bounding box center [372, 349] width 17 height 17
type input "***"
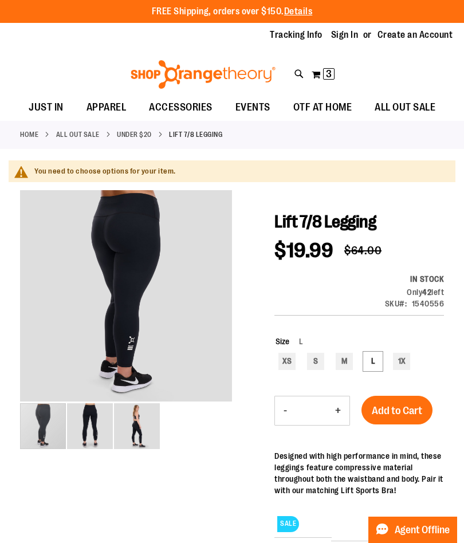
click at [392, 409] on span "Add to Cart" at bounding box center [397, 411] width 50 height 13
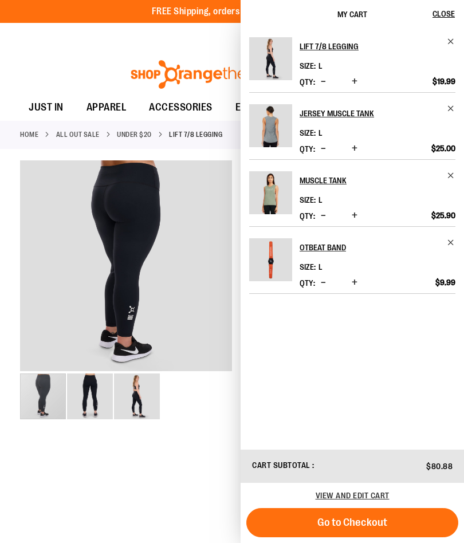
click at [446, 13] on span "Close" at bounding box center [444, 13] width 22 height 9
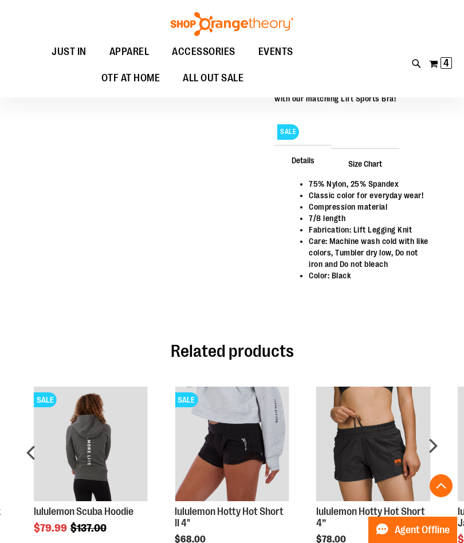
scroll to position [398, 0]
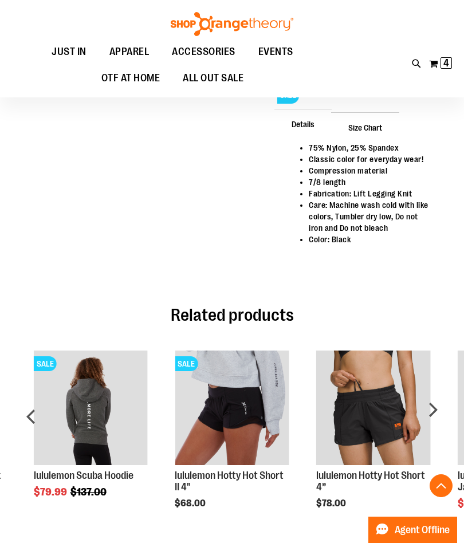
click at [431, 408] on div "next" at bounding box center [432, 420] width 23 height 175
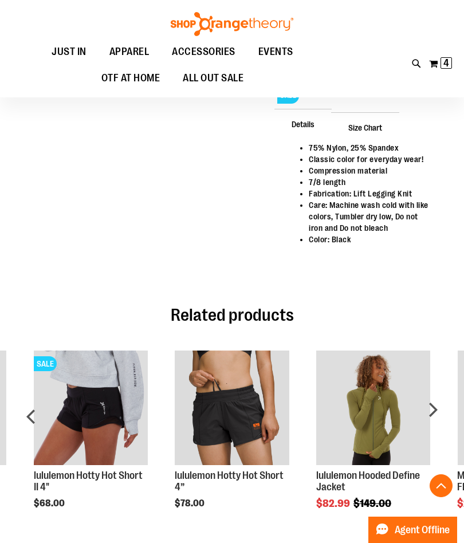
click at [439, 413] on div "next" at bounding box center [432, 420] width 23 height 175
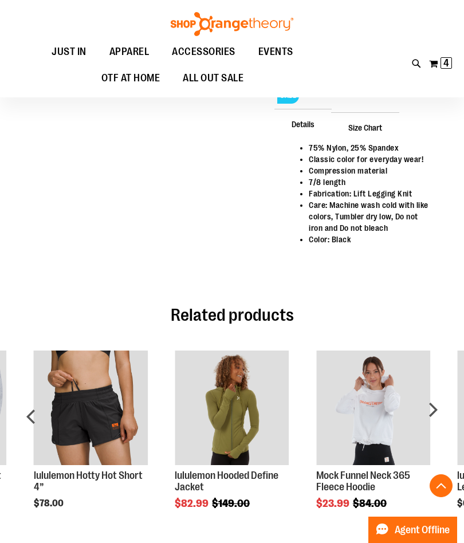
click at [435, 412] on div "next" at bounding box center [432, 420] width 23 height 175
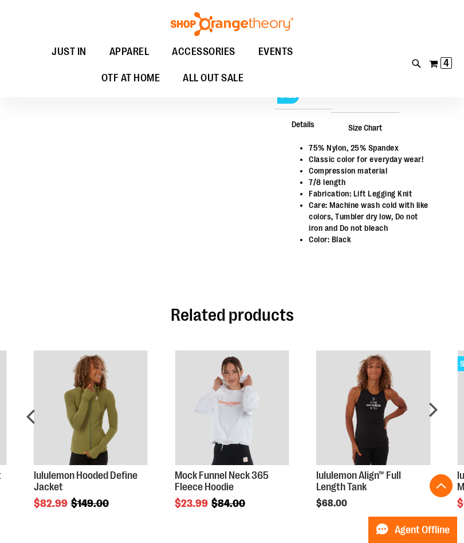
click at [440, 410] on div "next" at bounding box center [432, 420] width 23 height 175
click at [431, 364] on div "next" at bounding box center [432, 420] width 23 height 175
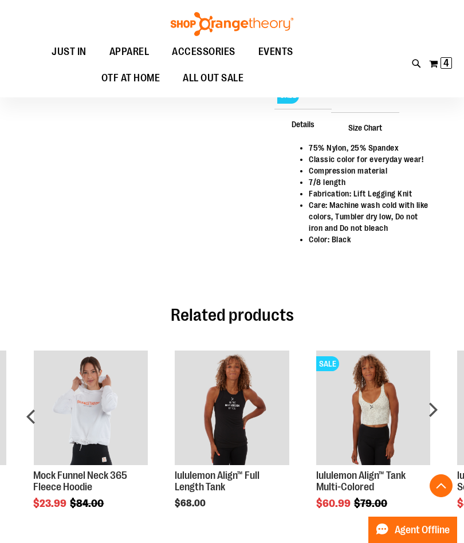
click at [30, 362] on div "prev" at bounding box center [31, 420] width 23 height 175
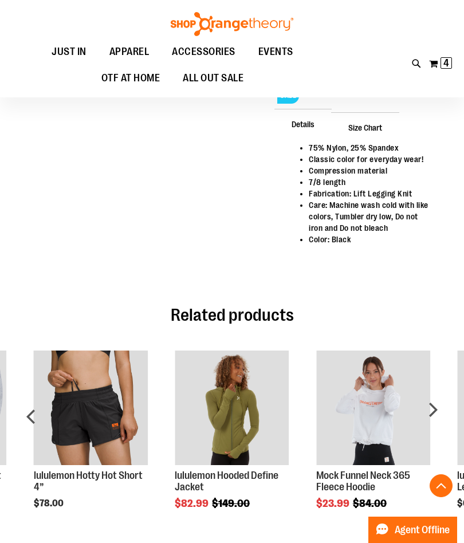
click at [36, 373] on div "prev" at bounding box center [31, 420] width 23 height 175
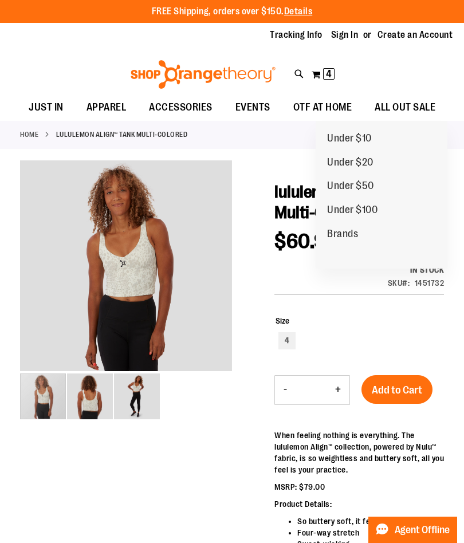
click at [406, 113] on span "ALL OUT SALE" at bounding box center [405, 108] width 61 height 26
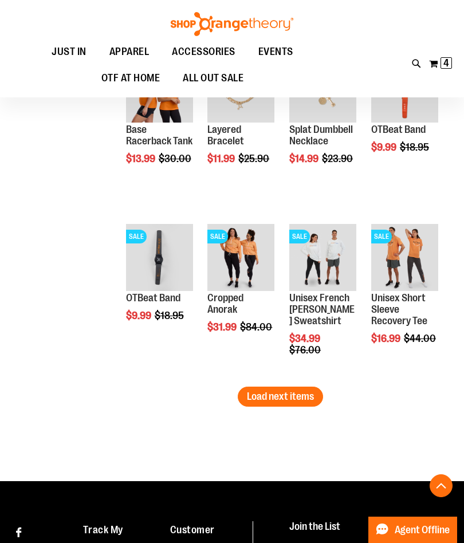
scroll to position [1354, 0]
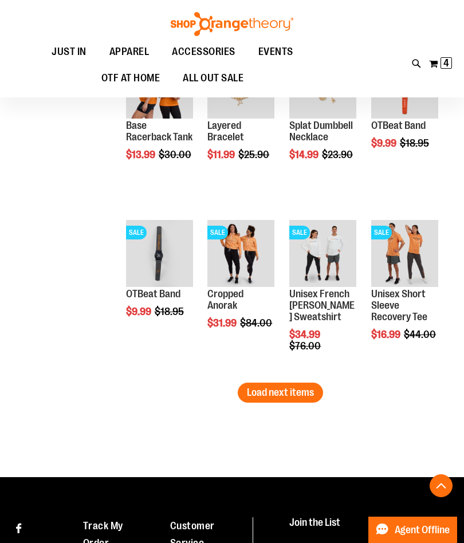
click at [290, 393] on span "Load next items" at bounding box center [280, 392] width 67 height 11
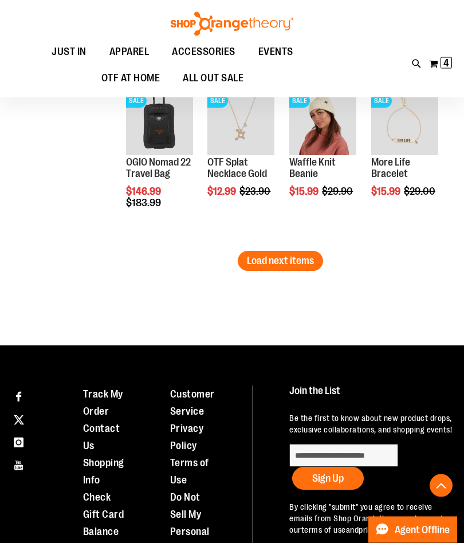
click at [293, 257] on span "Load next items" at bounding box center [280, 261] width 67 height 11
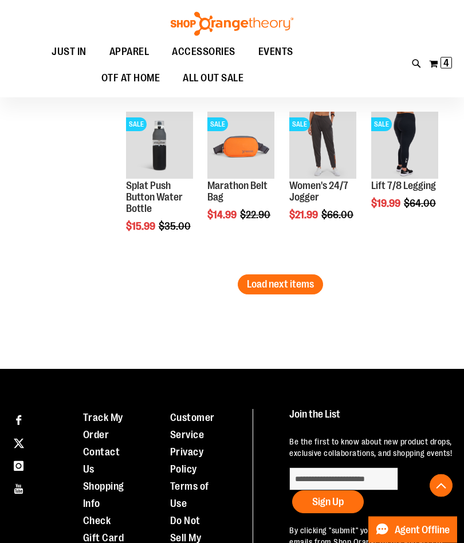
scroll to position [2452, 0]
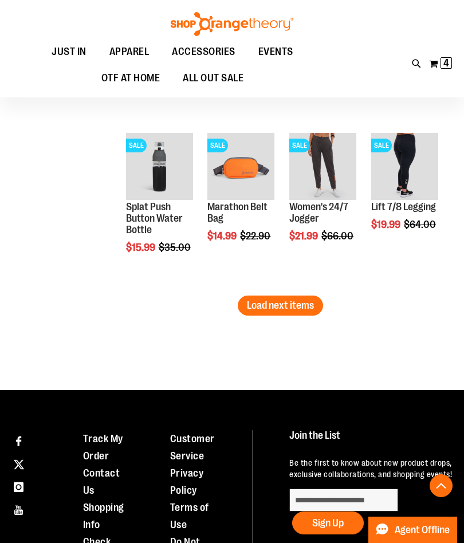
click at [302, 307] on span "Load next items" at bounding box center [280, 305] width 67 height 11
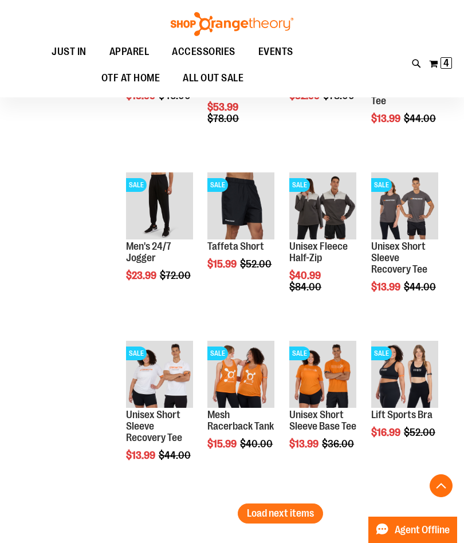
scroll to position [2754, 0]
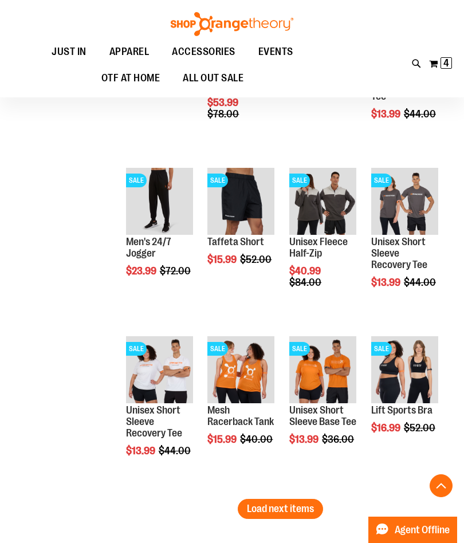
click at [307, 508] on span "Load next items" at bounding box center [280, 508] width 67 height 11
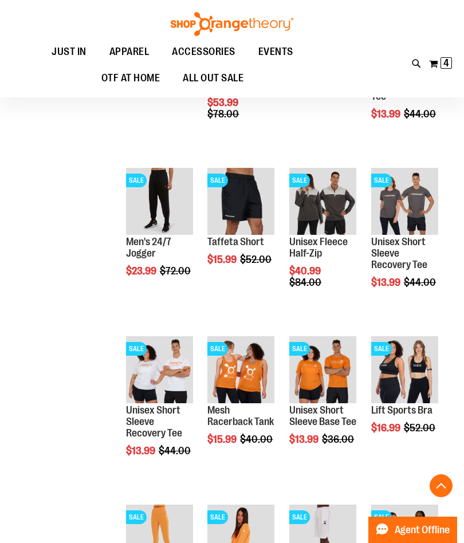
click at [396, 468] on span "Add to Cart" at bounding box center [371, 471] width 50 height 13
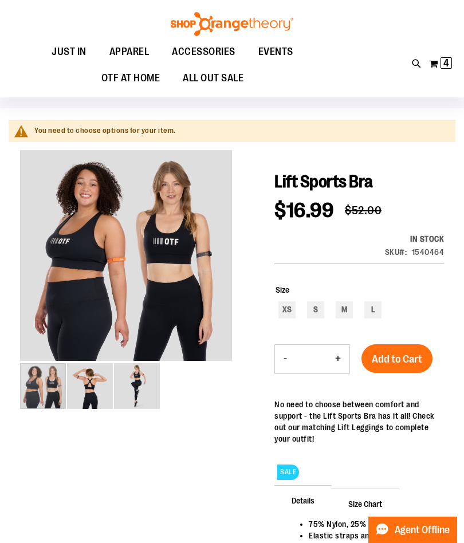
scroll to position [40, 0]
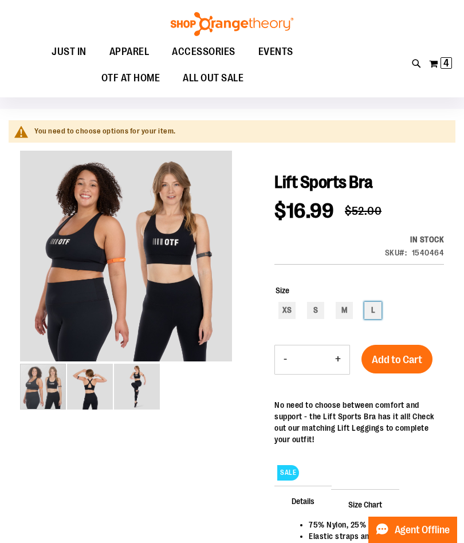
click at [376, 313] on div "L" at bounding box center [372, 310] width 17 height 17
type input "***"
click at [398, 364] on span "Add to Cart" at bounding box center [397, 360] width 50 height 13
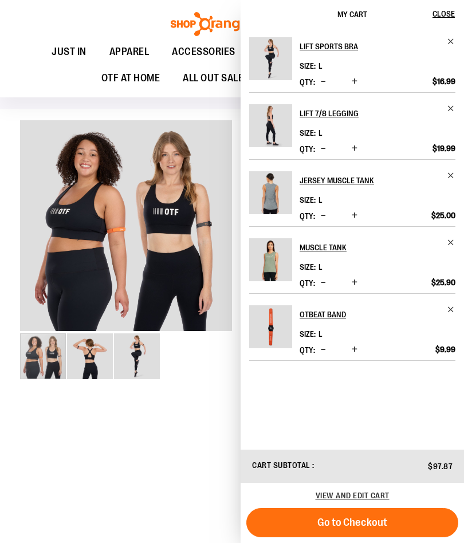
click at [191, 407] on div at bounding box center [232, 396] width 424 height 552
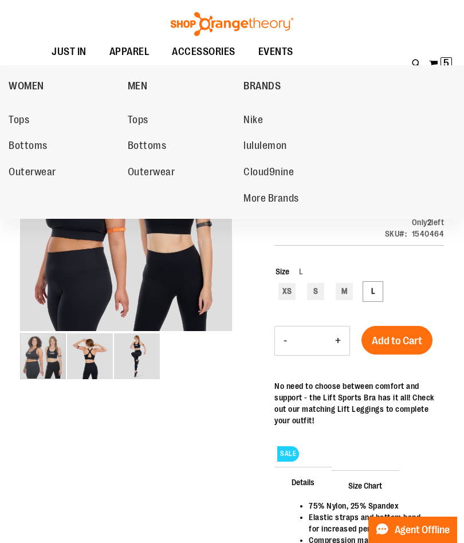
click at [26, 121] on span "Tops" at bounding box center [19, 121] width 21 height 14
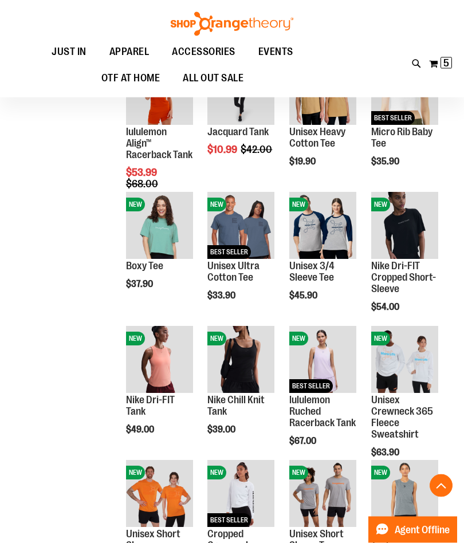
scroll to position [303, 0]
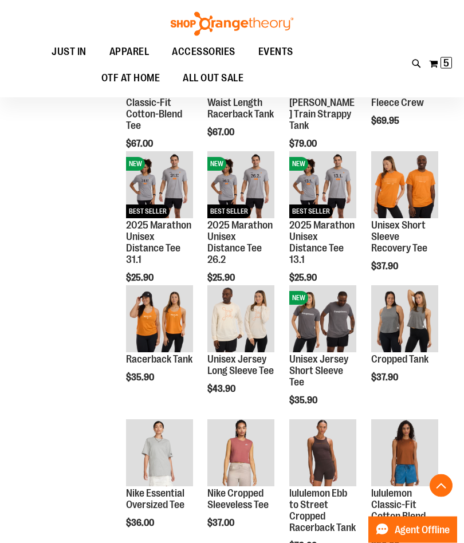
scroll to position [881, 0]
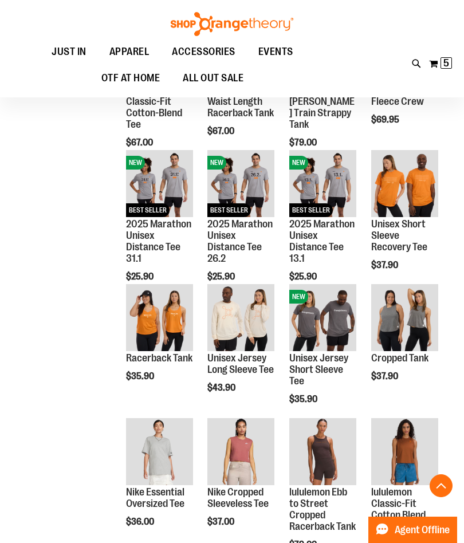
click at [250, 451] on img "product" at bounding box center [240, 451] width 67 height 67
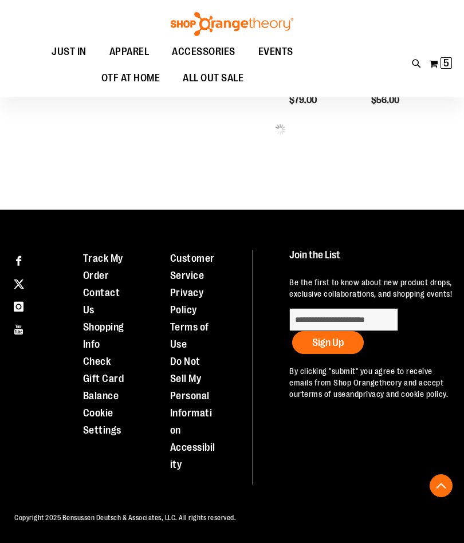
scroll to position [451, 0]
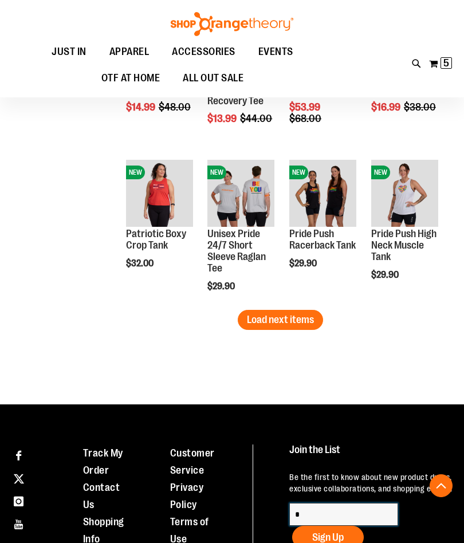
scroll to position [1163, 0]
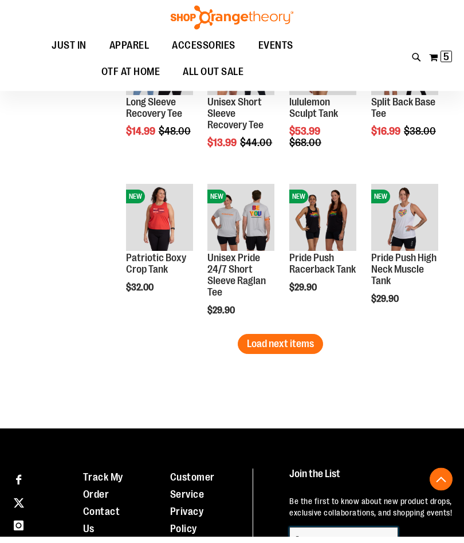
type input "*"
click at [296, 347] on span "Load next items" at bounding box center [280, 350] width 67 height 11
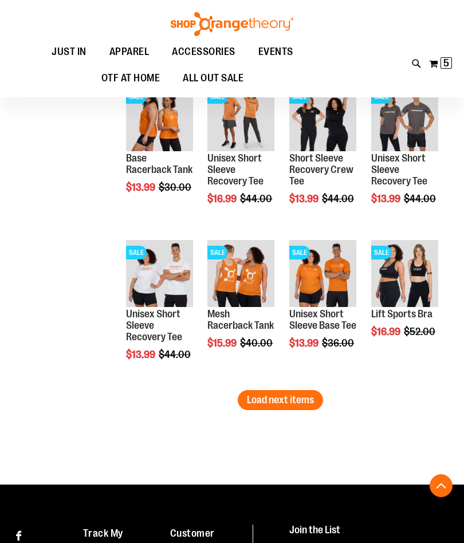
scroll to position [1581, 0]
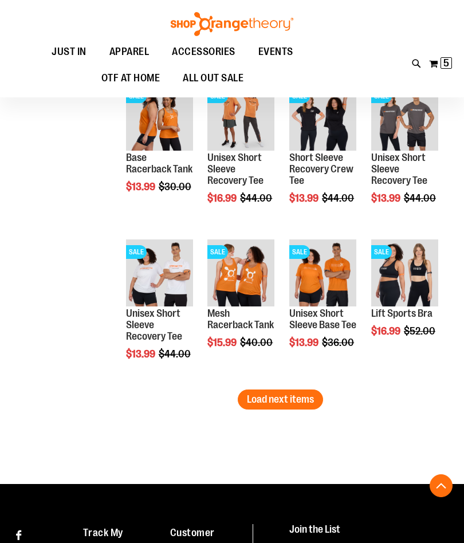
click at [308, 406] on button "Load next items" at bounding box center [280, 400] width 85 height 20
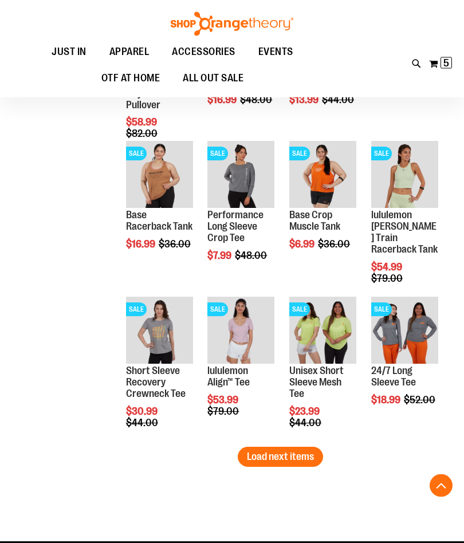
scroll to position [1992, 0]
click at [313, 457] on span "Load next items" at bounding box center [280, 456] width 67 height 11
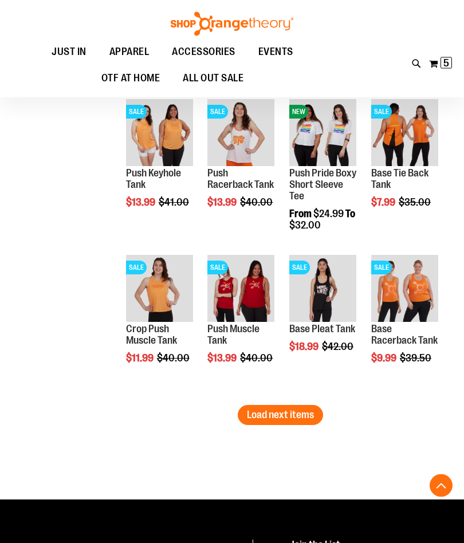
scroll to position [2501, 0]
click at [313, 417] on span "Load next items" at bounding box center [280, 414] width 67 height 11
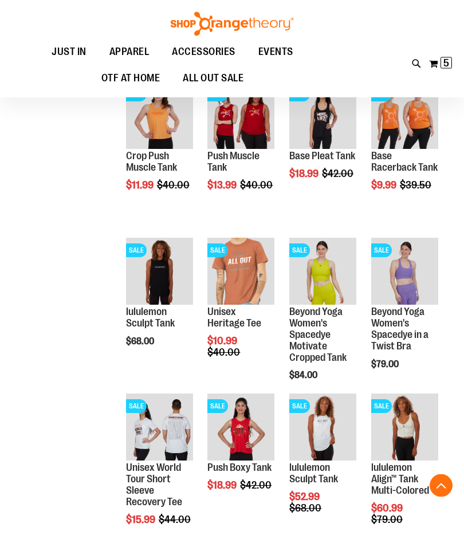
scroll to position [2674, 0]
click at [151, 378] on span "Add to Cart" at bounding box center [126, 384] width 50 height 13
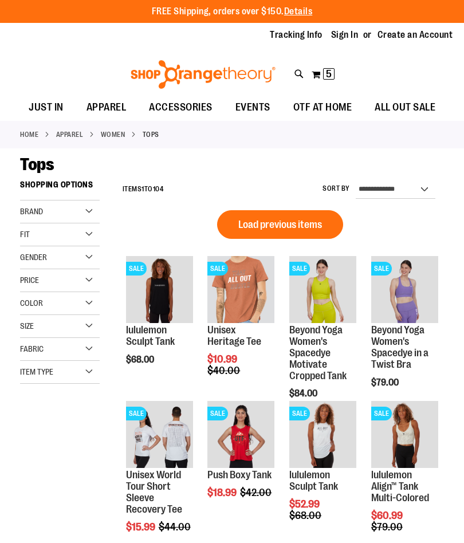
click at [322, 74] on button "My Cart 5 5 items" at bounding box center [323, 74] width 24 height 18
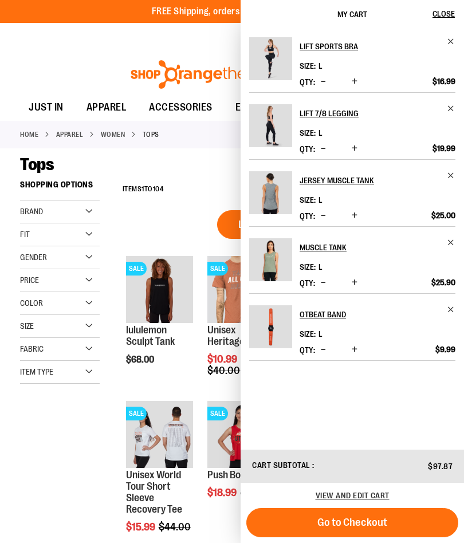
click at [356, 525] on span "Go to Checkout" at bounding box center [352, 522] width 70 height 13
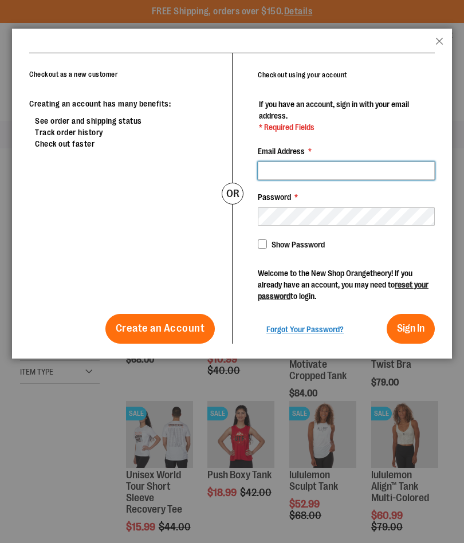
click at [309, 164] on input "Email Address *" at bounding box center [346, 171] width 177 height 18
click at [330, 162] on input "Email Address *" at bounding box center [346, 171] width 177 height 18
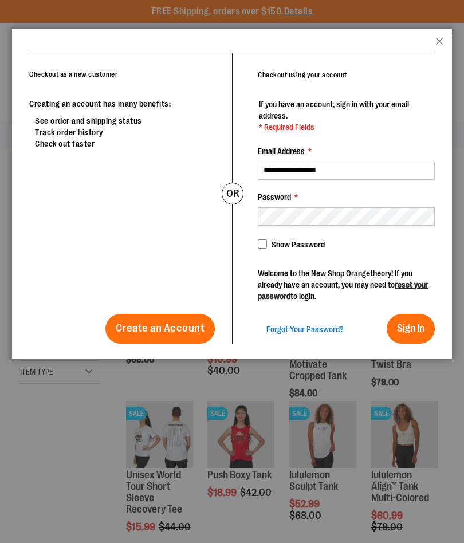
click at [410, 324] on span "Sign In" at bounding box center [411, 328] width 28 height 11
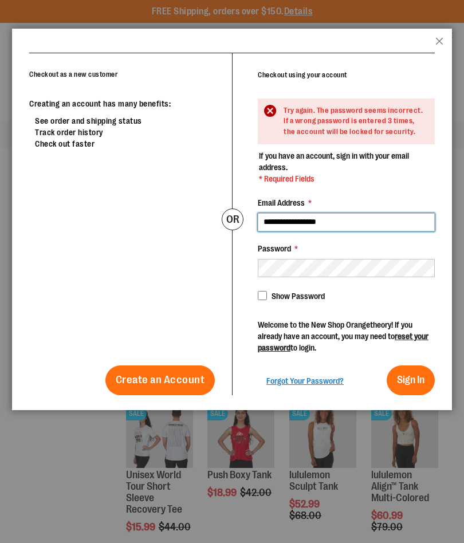
click at [334, 221] on input "**********" at bounding box center [346, 222] width 177 height 18
click at [344, 221] on input "**********" at bounding box center [346, 222] width 177 height 18
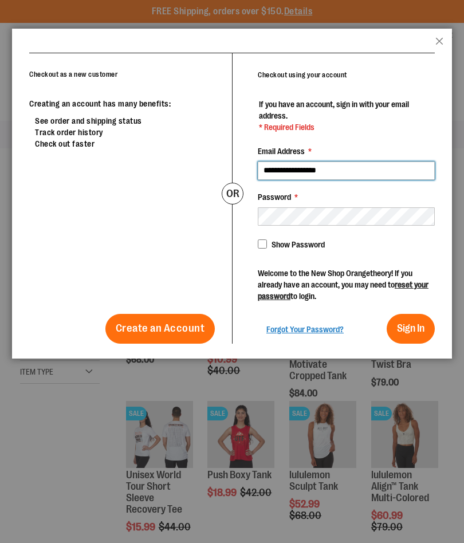
type input "**********"
click at [415, 329] on span "Sign In" at bounding box center [411, 328] width 28 height 11
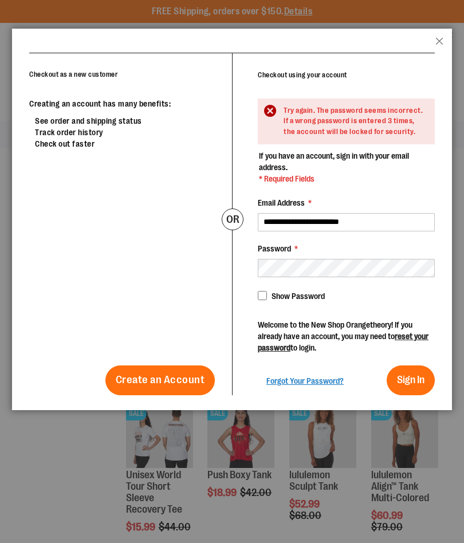
click at [321, 383] on span "Forgot Your Password?" at bounding box center [304, 380] width 77 height 9
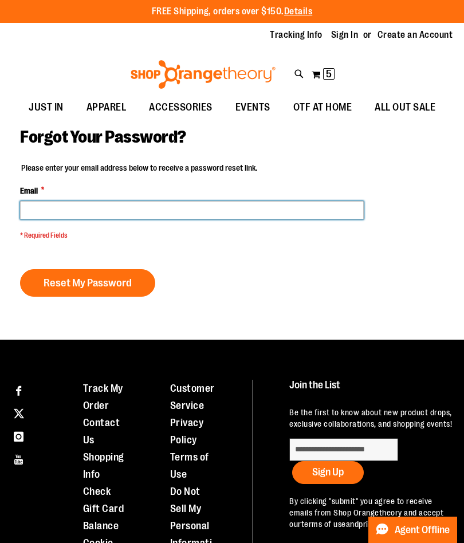
click at [203, 209] on input "Email *" at bounding box center [192, 210] width 344 height 18
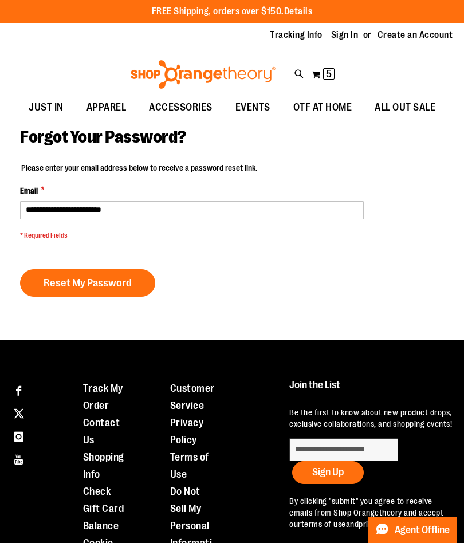
click at [128, 283] on span "Reset My Password" at bounding box center [88, 283] width 88 height 13
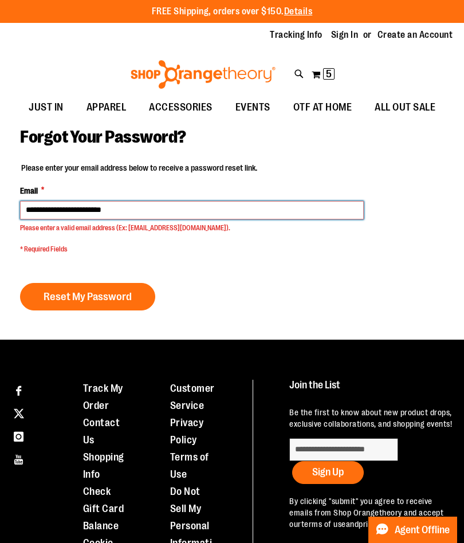
click at [140, 213] on input "**********" at bounding box center [192, 210] width 344 height 18
type input "*****"
type input "**********"
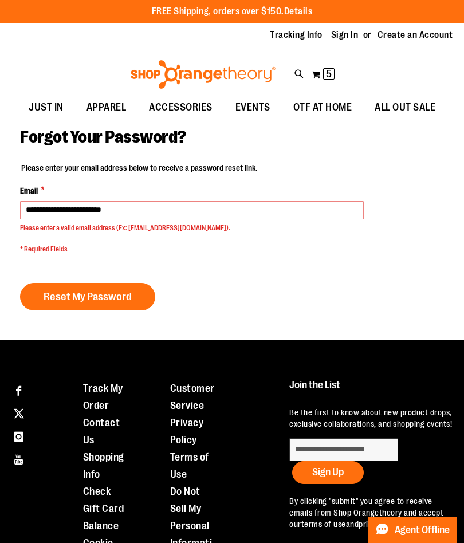
click at [135, 303] on button "Reset My Password" at bounding box center [87, 297] width 135 height 28
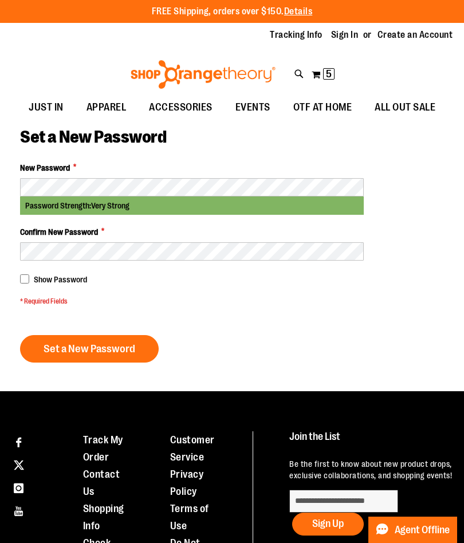
click at [50, 277] on span "Show Password" at bounding box center [60, 279] width 53 height 9
click at [69, 349] on span "Set a New Password" at bounding box center [90, 349] width 92 height 13
click at [131, 354] on button "Set a New Password" at bounding box center [89, 349] width 139 height 28
click at [368, 38] on li "Sign In" at bounding box center [350, 35] width 38 height 13
click at [354, 33] on link "Sign In" at bounding box center [345, 35] width 28 height 13
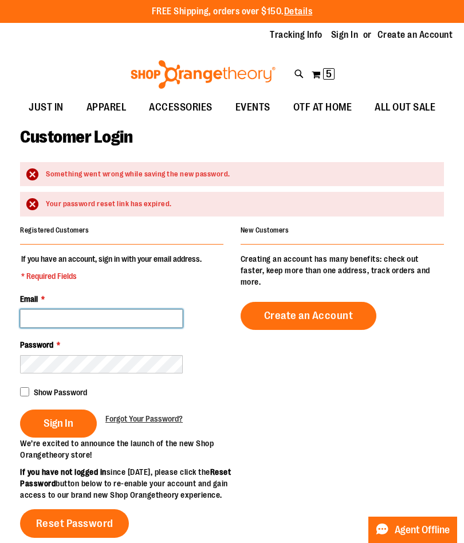
type input "**********"
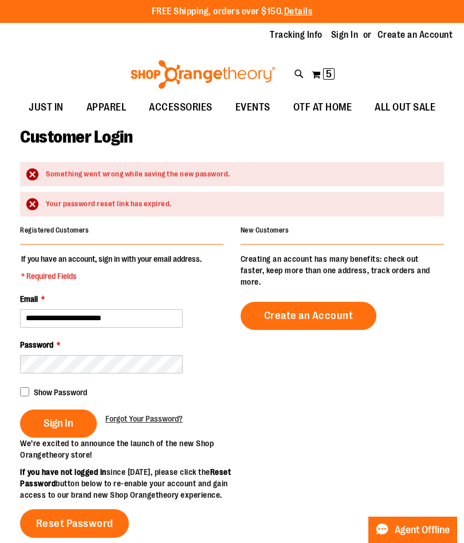
click at [70, 422] on span "Sign In" at bounding box center [59, 423] width 30 height 13
click at [68, 429] on div "Sign In" at bounding box center [62, 424] width 85 height 28
click at [96, 517] on span "Reset Password" at bounding box center [74, 523] width 77 height 13
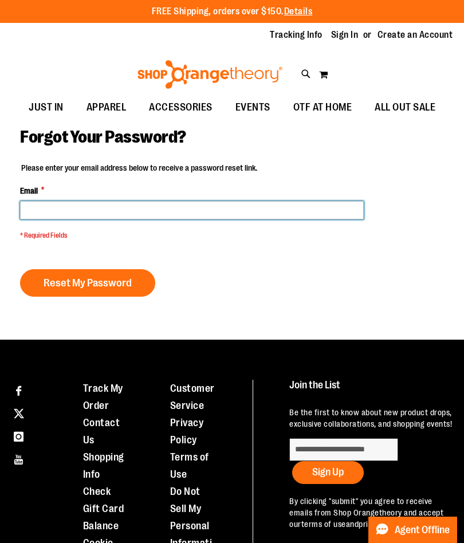
click at [148, 211] on input "Email *" at bounding box center [192, 210] width 344 height 18
type input "**********"
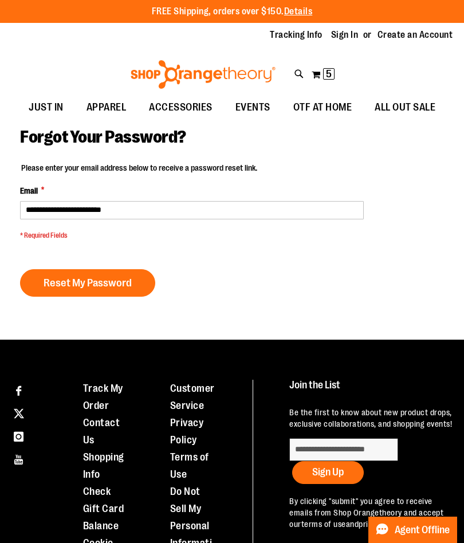
click at [127, 284] on span "Reset My Password" at bounding box center [88, 283] width 88 height 13
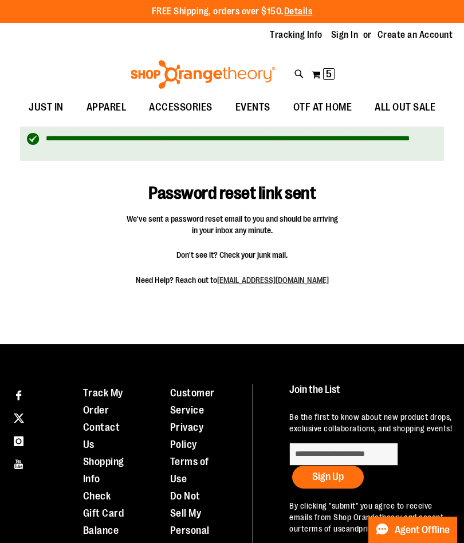
click at [354, 31] on link "Sign In" at bounding box center [345, 35] width 28 height 13
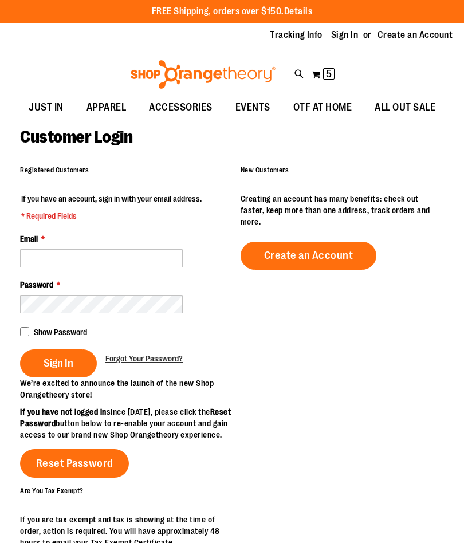
click at [144, 258] on input "Email *" at bounding box center [101, 258] width 163 height 18
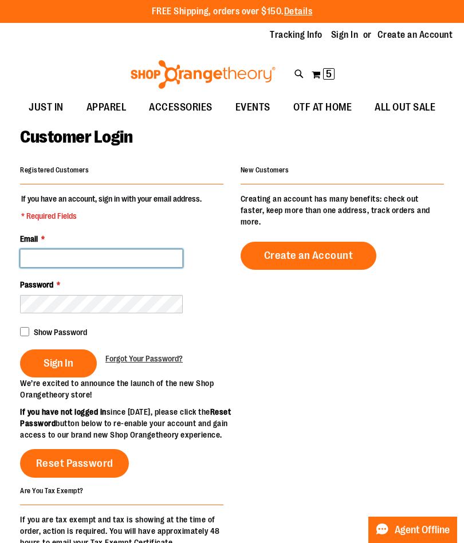
type input "**********"
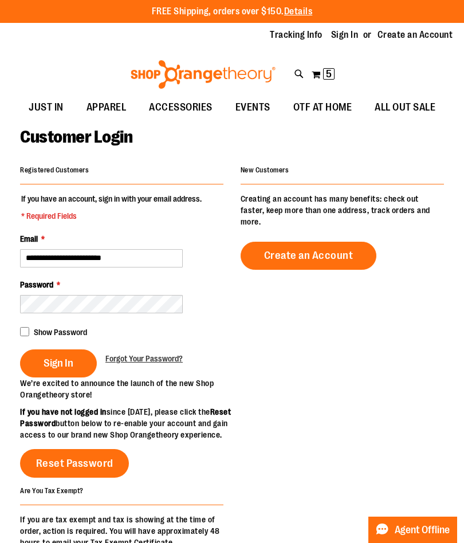
click at [70, 363] on span "Sign In" at bounding box center [59, 363] width 30 height 13
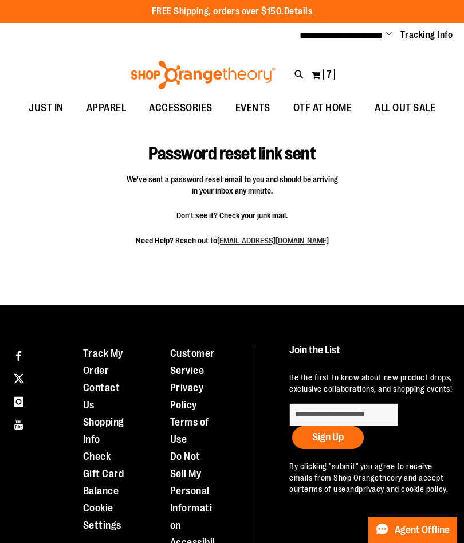
click at [329, 76] on span "7" at bounding box center [329, 74] width 5 height 11
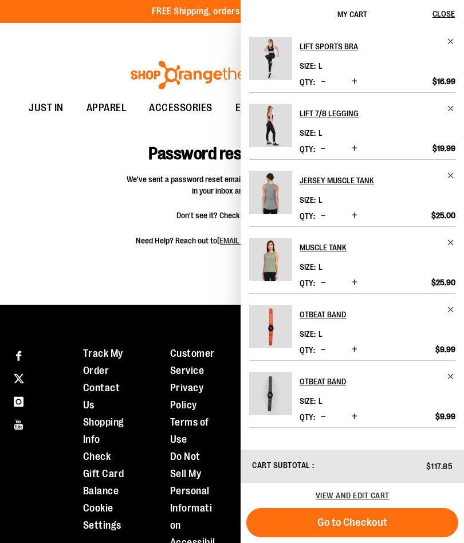
click at [318, 352] on button "Decrease product quantity" at bounding box center [323, 349] width 11 height 11
click at [352, 523] on span "Go to Checkout" at bounding box center [352, 522] width 70 height 13
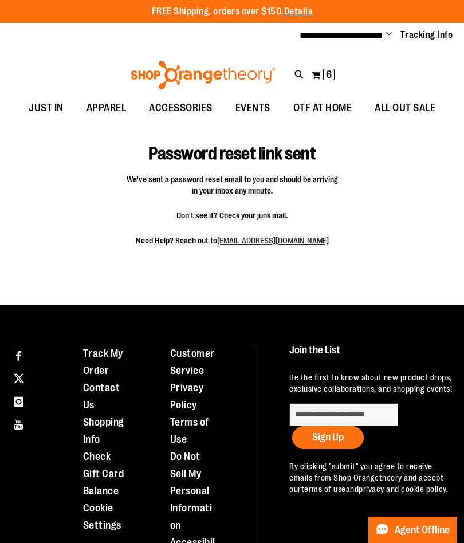
click at [320, 77] on button "My Cart 6 6 items" at bounding box center [323, 75] width 24 height 18
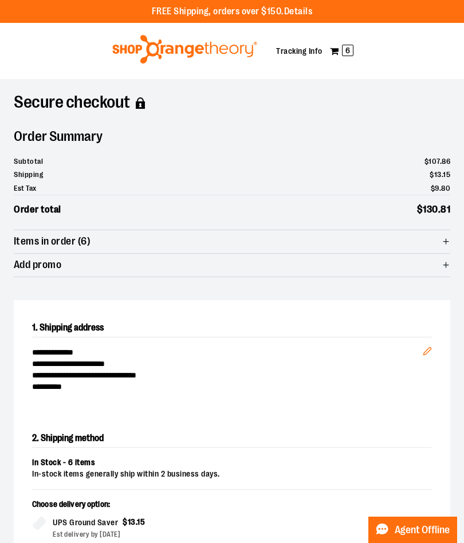
click at [445, 239] on icon "button" at bounding box center [446, 241] width 9 height 9
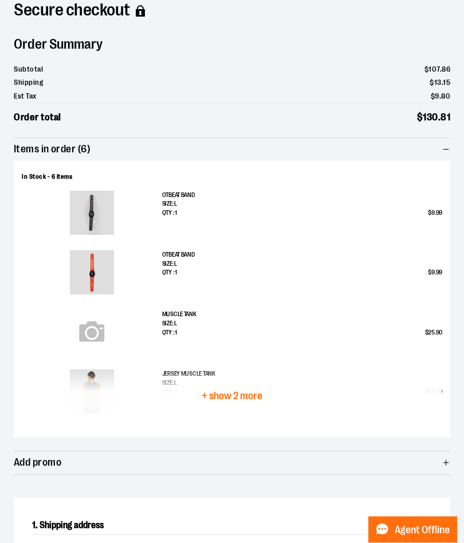
scroll to position [91, 0]
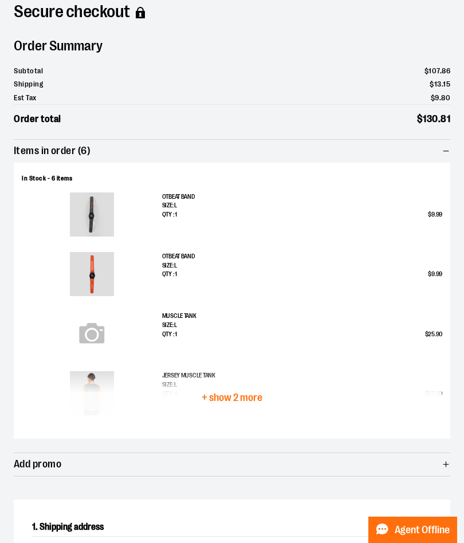
click at [199, 400] on button "+ show 2 more" at bounding box center [232, 398] width 421 height 54
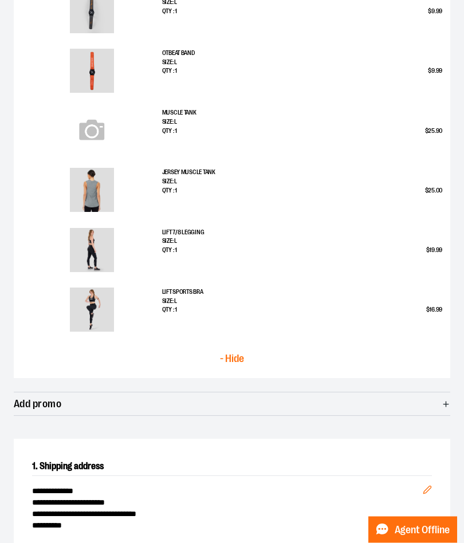
scroll to position [294, 0]
click at [432, 404] on span "Add promo" at bounding box center [232, 403] width 437 height 23
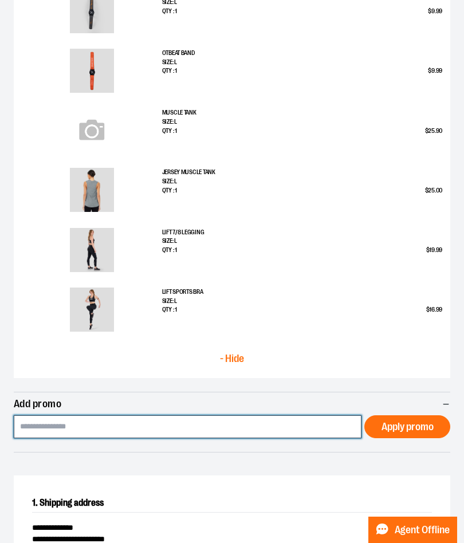
click at [321, 426] on input at bounding box center [188, 426] width 348 height 23
click at [256, 419] on input at bounding box center [188, 427] width 348 height 23
paste input "*****"
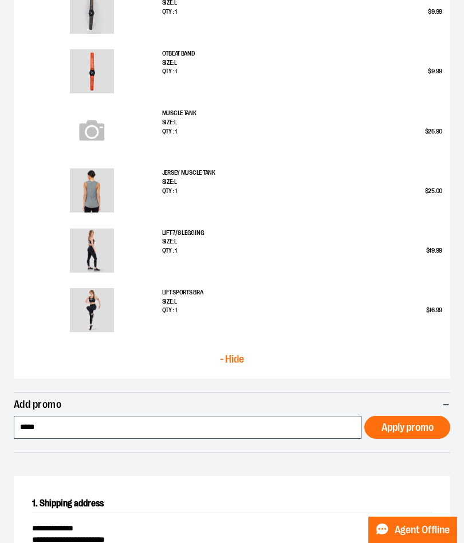
click at [422, 427] on span "Apply promo" at bounding box center [408, 427] width 52 height 11
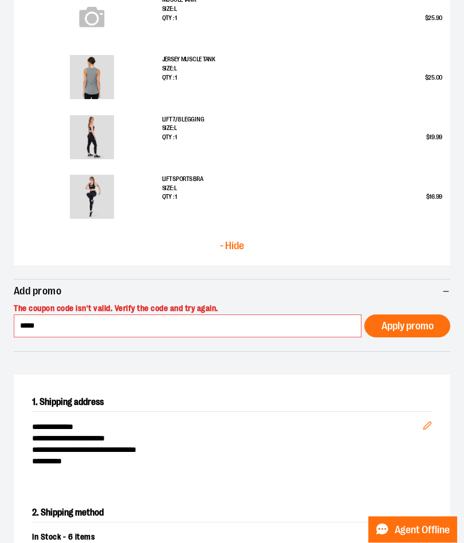
scroll to position [417, 0]
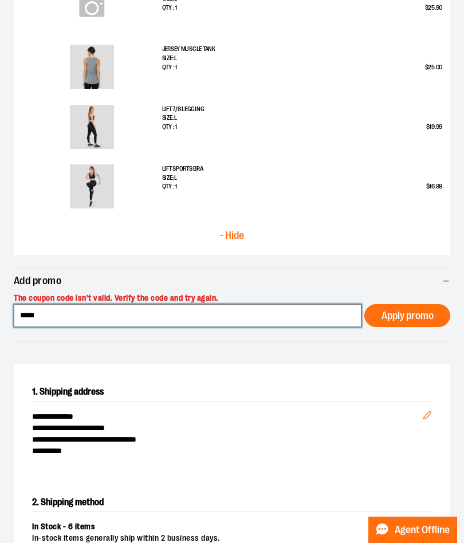
click at [130, 319] on input "*****" at bounding box center [188, 315] width 348 height 23
type input "*"
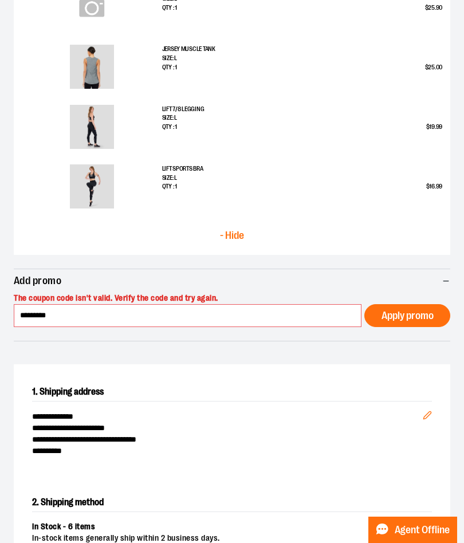
click at [409, 316] on span "Apply promo" at bounding box center [408, 316] width 52 height 11
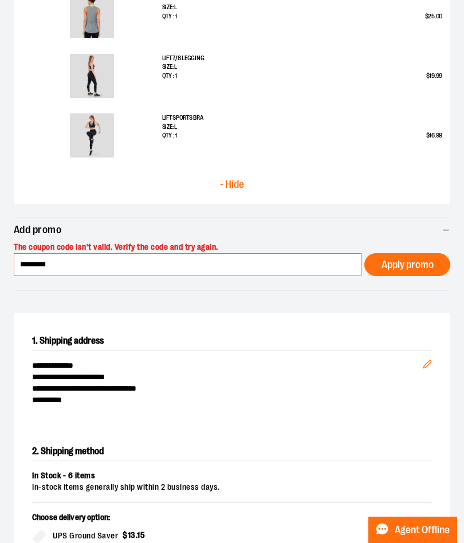
scroll to position [469, 0]
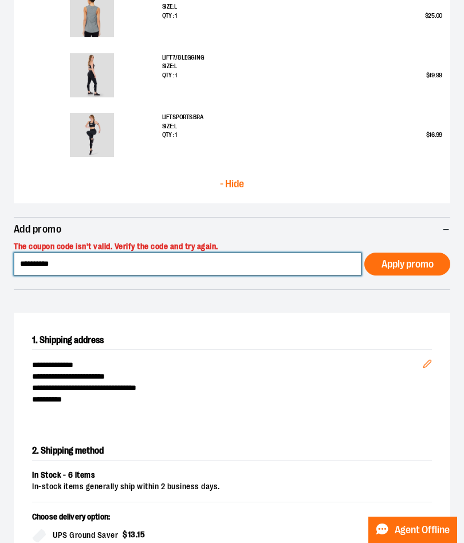
click at [109, 262] on input "**********" at bounding box center [188, 264] width 348 height 23
click at [407, 262] on button "Apply promo" at bounding box center [407, 264] width 86 height 23
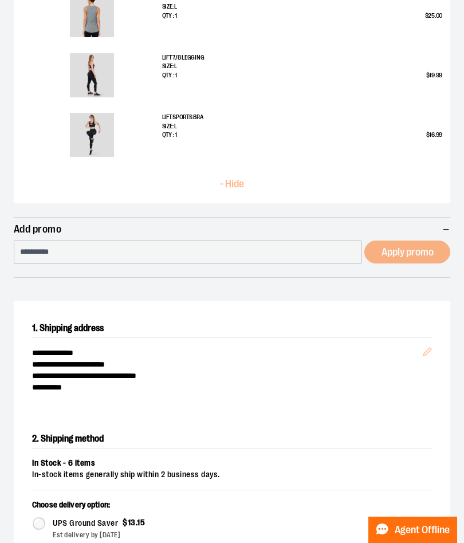
click at [431, 521] on span "Live chat: Agent Offline" at bounding box center [422, 529] width 55 height 25
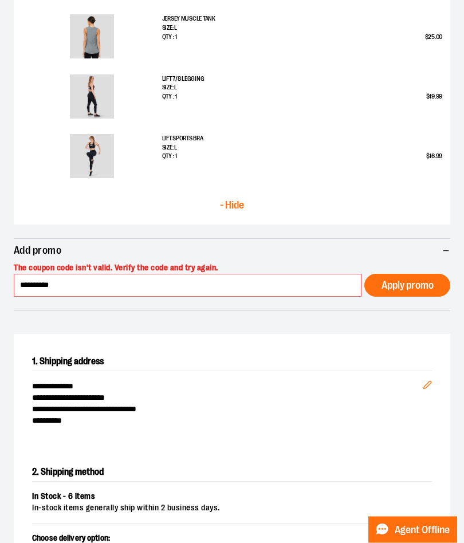
scroll to position [443, 0]
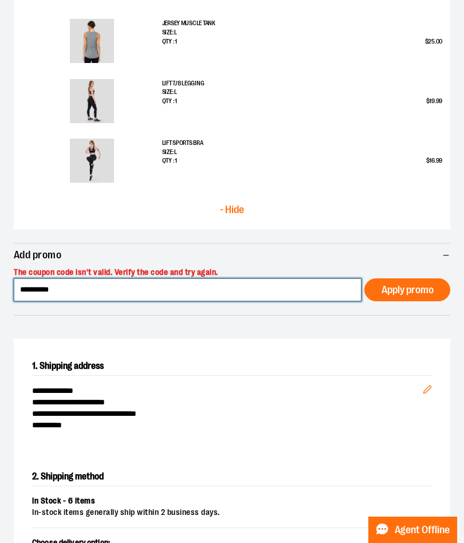
click at [61, 289] on input "**********" at bounding box center [188, 289] width 348 height 23
type input "*"
click at [134, 284] on input at bounding box center [188, 289] width 348 height 23
paste input "*****"
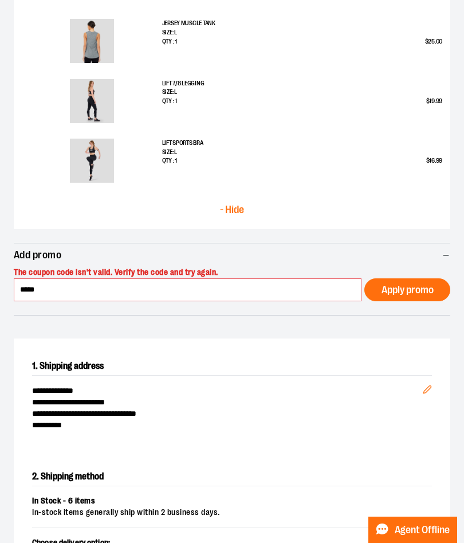
click at [427, 290] on span "Apply promo" at bounding box center [408, 290] width 52 height 11
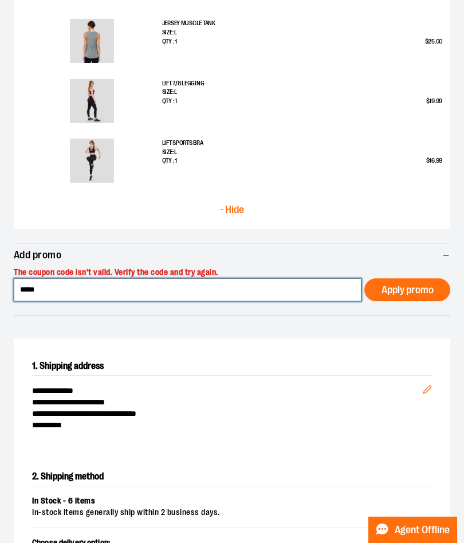
click at [131, 284] on input "*****" at bounding box center [188, 289] width 348 height 23
click at [121, 283] on input "*******" at bounding box center [188, 289] width 348 height 23
click at [166, 295] on input "*******" at bounding box center [188, 289] width 348 height 23
type input "*"
type input "***"
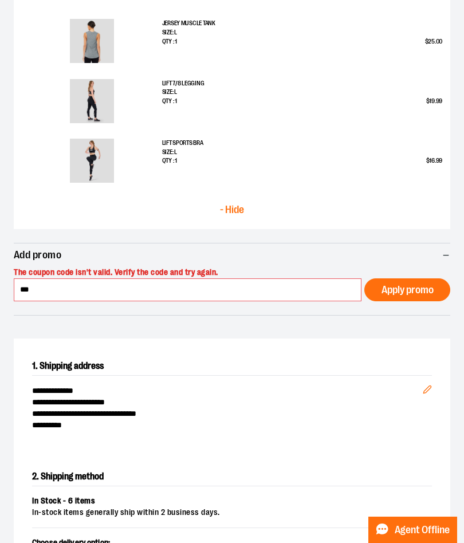
click at [419, 287] on span "Apply promo" at bounding box center [408, 290] width 52 height 11
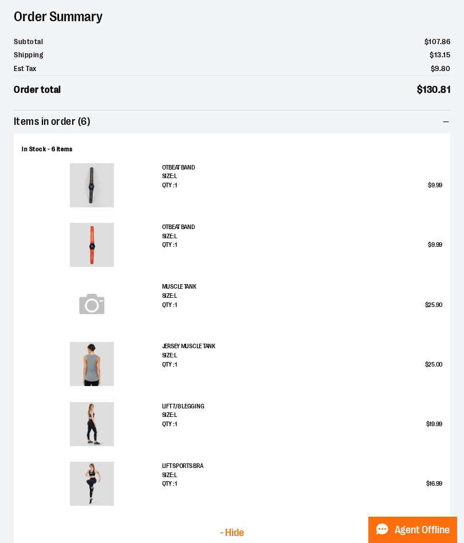
scroll to position [113, 0]
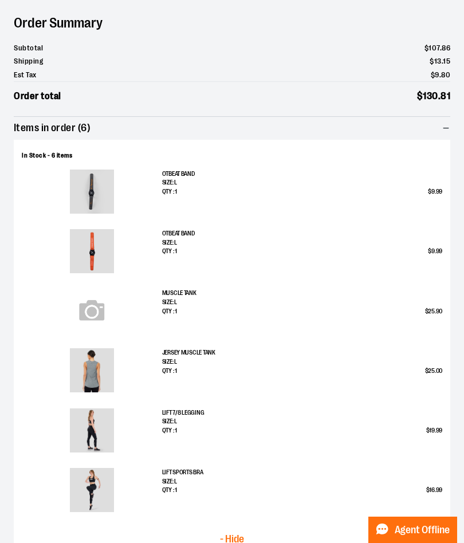
click at [378, 195] on div "OTBeat Band Size: L Qty : 1 $ 9 . 99" at bounding box center [302, 197] width 280 height 55
click at [442, 182] on p "Size: L" at bounding box center [302, 182] width 280 height 9
click at [436, 188] on span "99" at bounding box center [439, 191] width 6 height 7
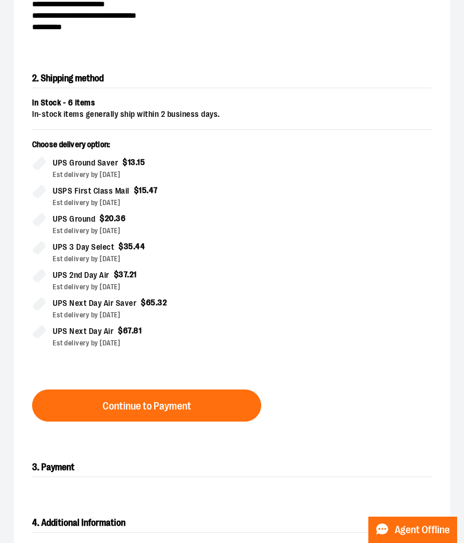
scroll to position [883, 0]
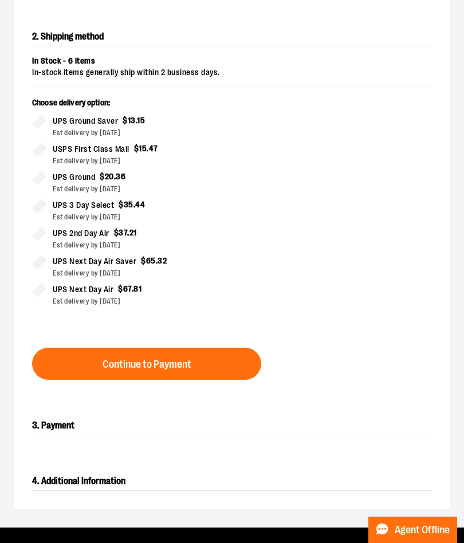
click at [198, 359] on button "Continue to Payment" at bounding box center [146, 364] width 229 height 32
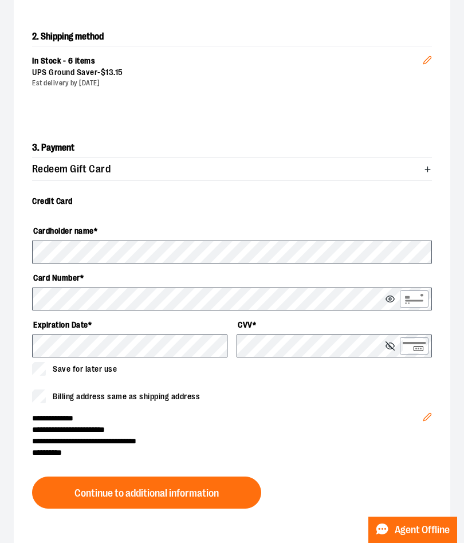
click at [253, 426] on span "**********" at bounding box center [227, 429] width 391 height 11
click at [231, 496] on button "Continue to additional information" at bounding box center [146, 493] width 229 height 32
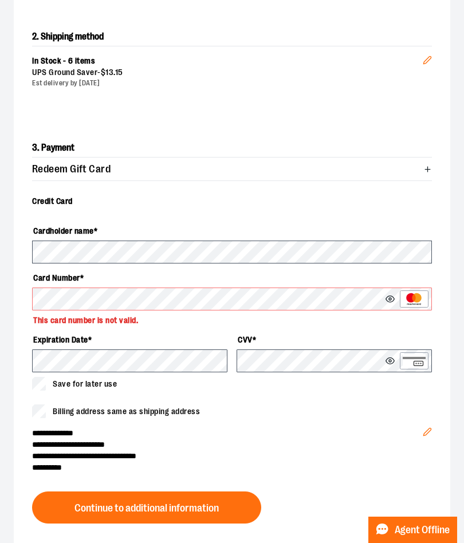
click at [395, 298] on button at bounding box center [392, 299] width 12 height 9
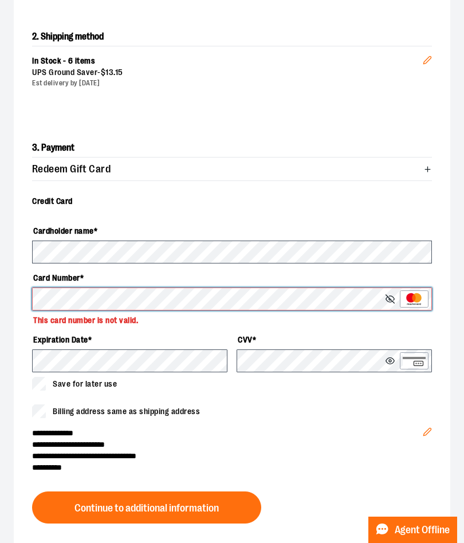
click at [391, 297] on button at bounding box center [392, 299] width 12 height 9
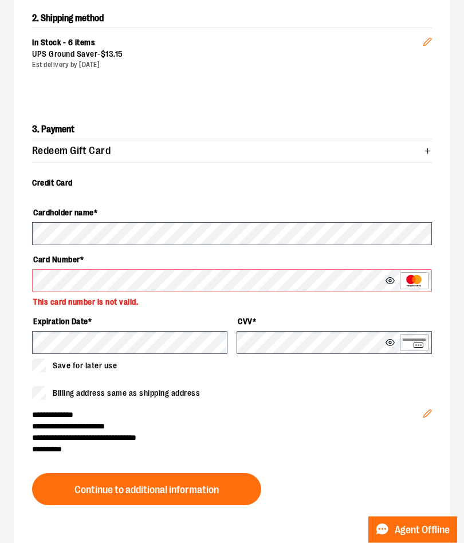
scroll to position [901, 0]
click at [231, 405] on div "**********" at bounding box center [227, 427] width 391 height 55
click at [391, 281] on icon at bounding box center [390, 280] width 9 height 9
click at [176, 492] on span "Continue to additional information" at bounding box center [146, 490] width 144 height 11
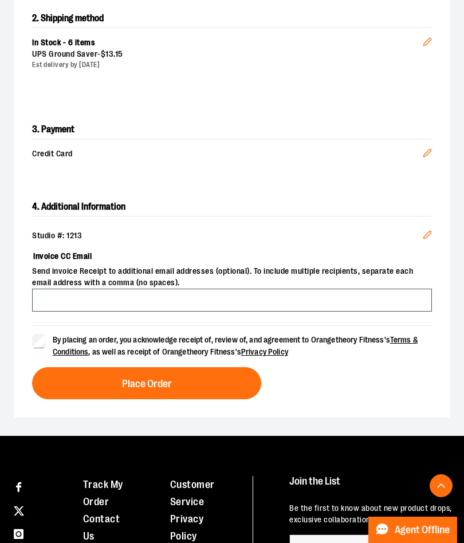
click at [132, 379] on span "Place Order" at bounding box center [147, 384] width 50 height 11
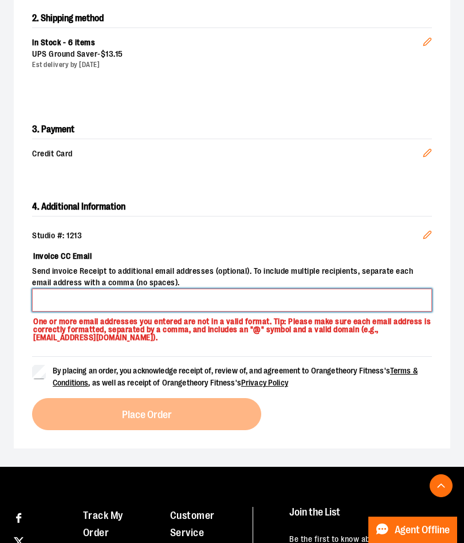
click at [180, 302] on input "Invoice CC Email" at bounding box center [232, 300] width 400 height 23
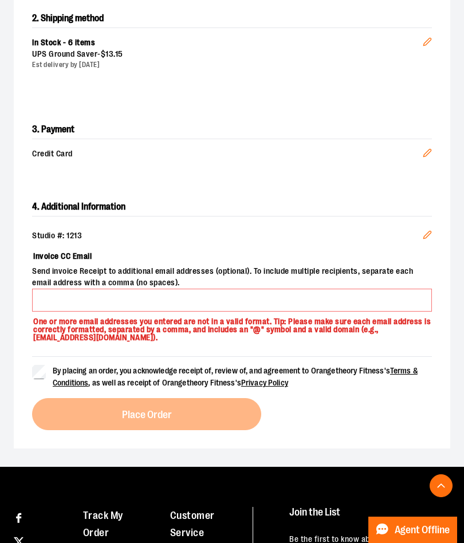
click at [265, 380] on link "Privacy Policy" at bounding box center [264, 382] width 47 height 9
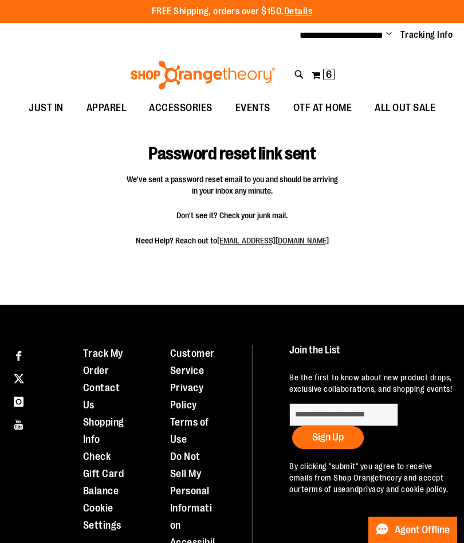
click at [320, 73] on button "My Cart 6 6 items" at bounding box center [323, 75] width 24 height 18
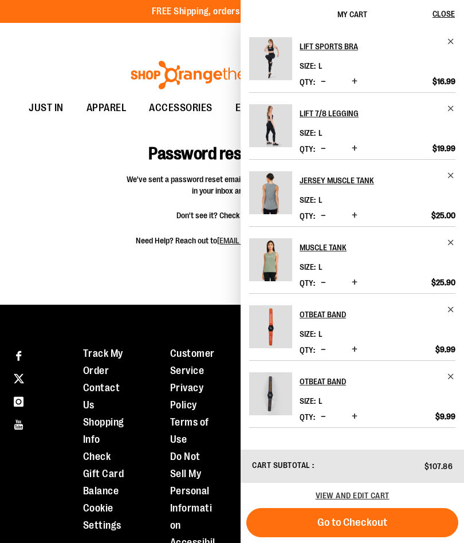
click at [322, 420] on span "Decrease product quantity" at bounding box center [323, 416] width 5 height 11
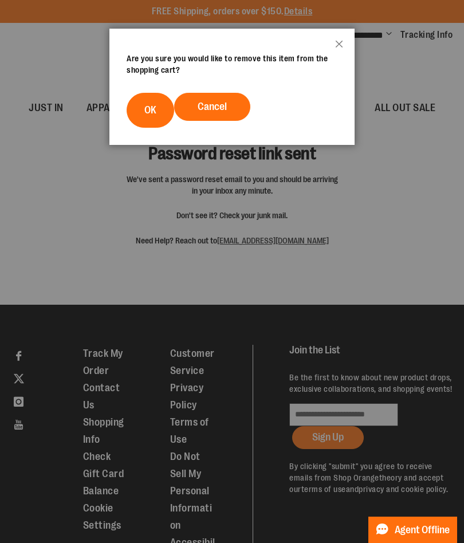
click at [150, 111] on span "OK" at bounding box center [150, 109] width 12 height 11
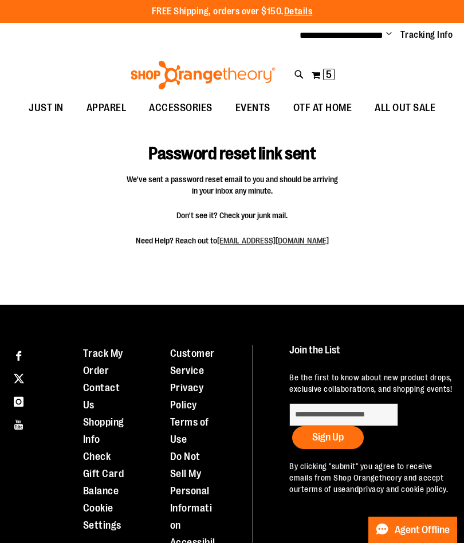
click at [320, 74] on button "My Cart 5 5 items" at bounding box center [323, 75] width 24 height 18
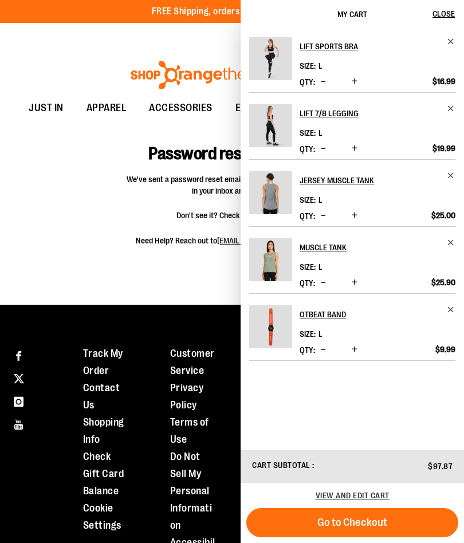
click at [339, 529] on button "Go to Checkout" at bounding box center [352, 522] width 212 height 29
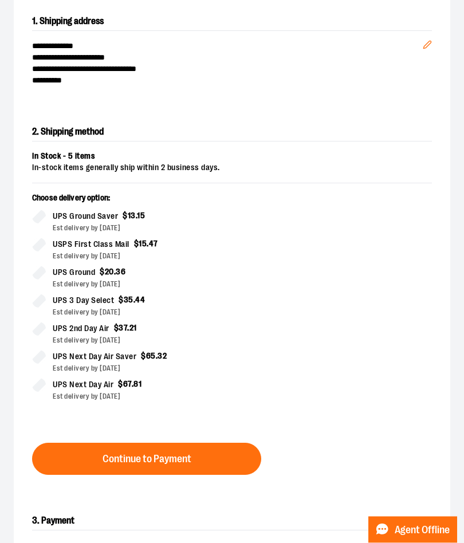
scroll to position [345, 0]
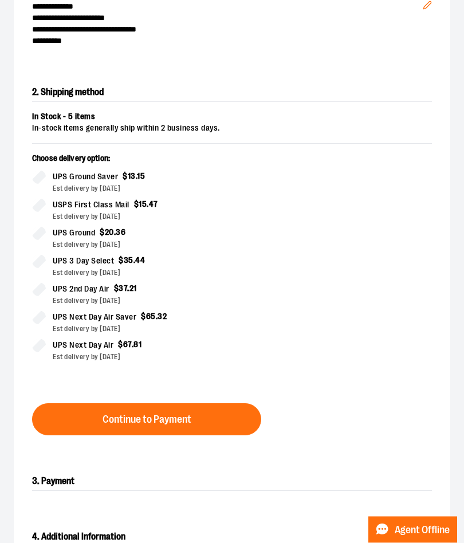
click at [202, 418] on button "Continue to Payment" at bounding box center [146, 420] width 229 height 32
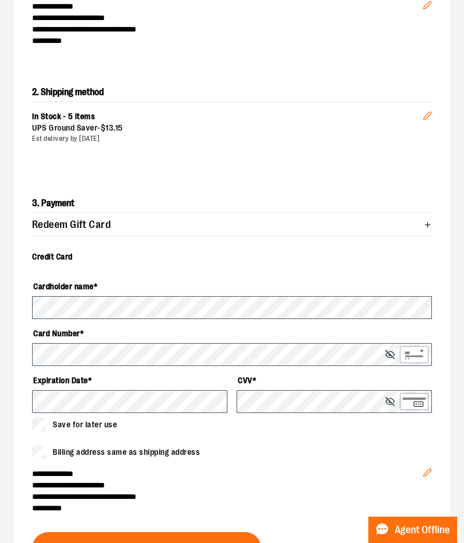
click at [274, 453] on div "Billing address same as shipping address" at bounding box center [232, 452] width 400 height 14
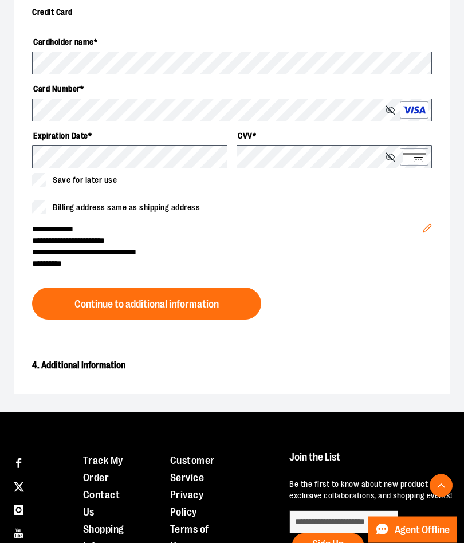
scroll to position [591, 0]
click at [210, 308] on span "Continue to additional information" at bounding box center [146, 304] width 144 height 11
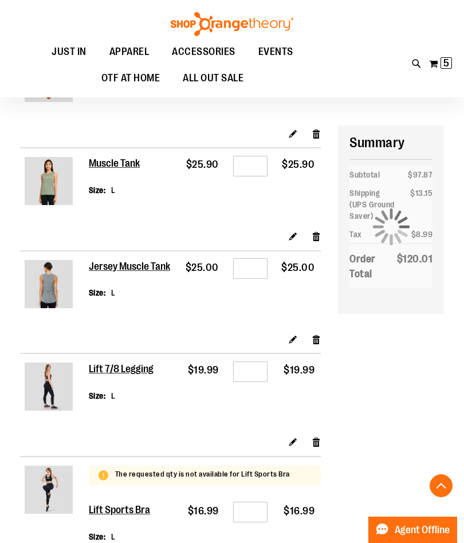
scroll to position [255, 0]
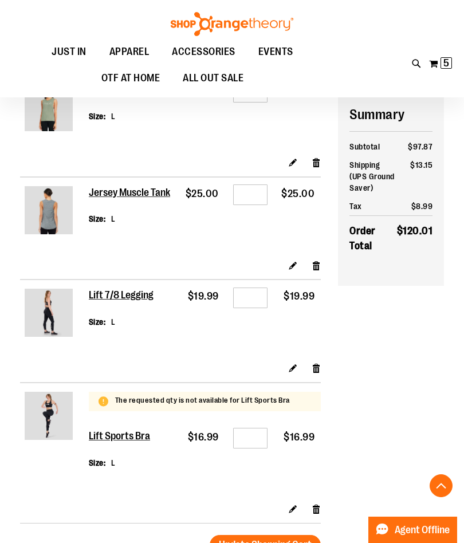
click at [316, 503] on link "Remove item" at bounding box center [317, 509] width 10 height 12
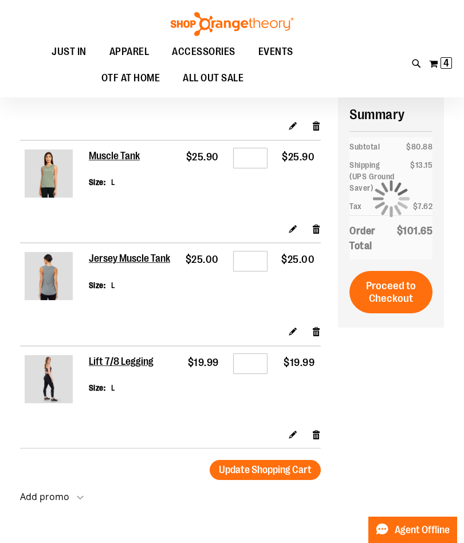
scroll to position [159, 0]
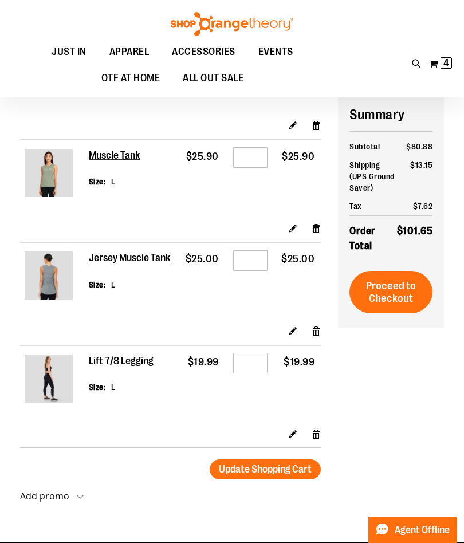
click at [403, 289] on span "Proceed to Checkout" at bounding box center [391, 292] width 50 height 25
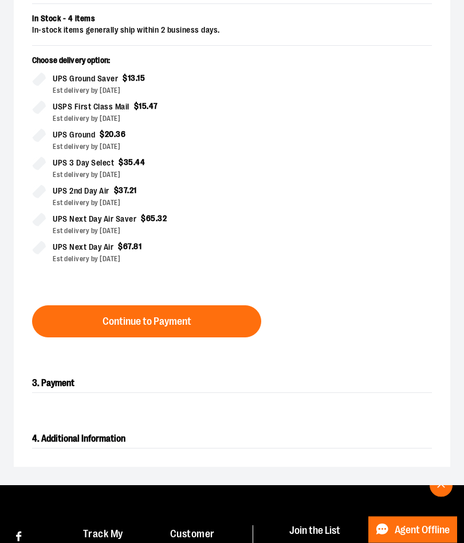
scroll to position [444, 0]
click at [217, 319] on button "Continue to Payment" at bounding box center [146, 321] width 229 height 32
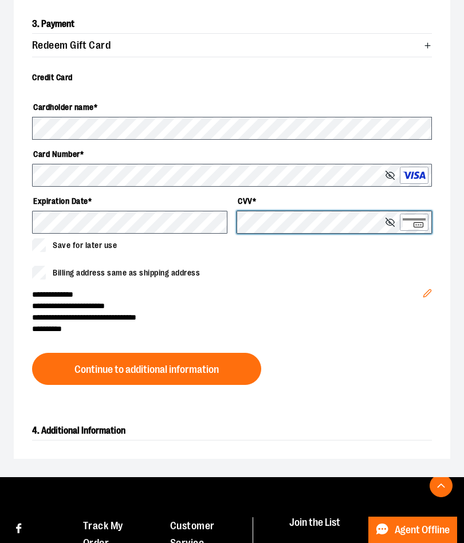
scroll to position [544, 0]
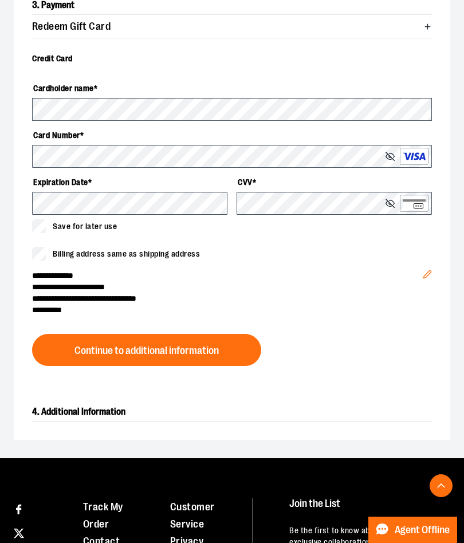
click at [206, 352] on span "Continue to additional information" at bounding box center [146, 350] width 144 height 11
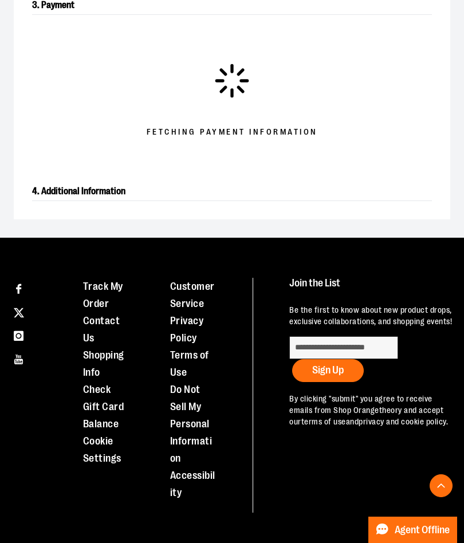
scroll to position [527, 0]
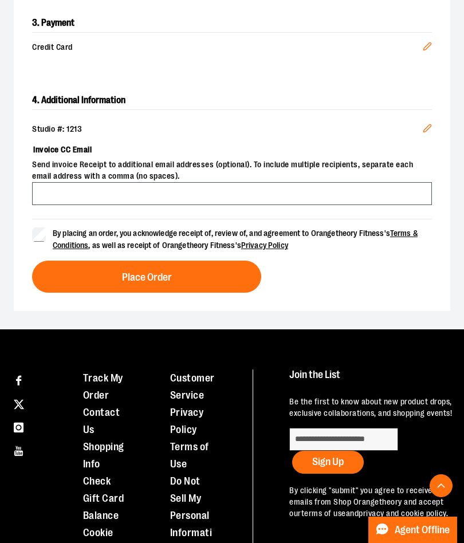
click at [203, 274] on button "Place Order" at bounding box center [146, 277] width 229 height 32
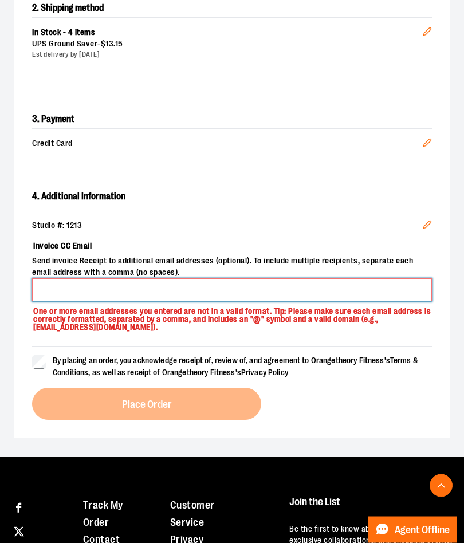
click at [222, 296] on input "Invoice CC Email" at bounding box center [232, 290] width 400 height 23
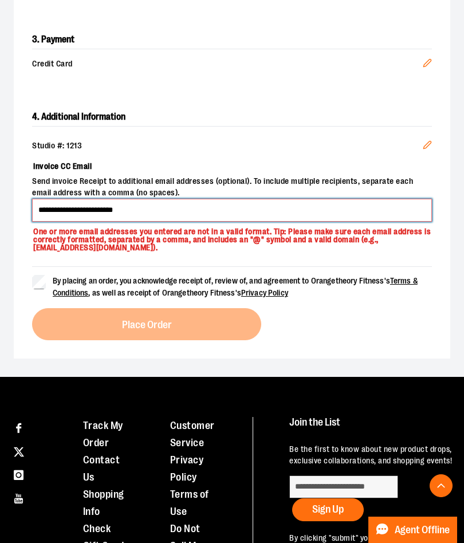
scroll to position [540, 0]
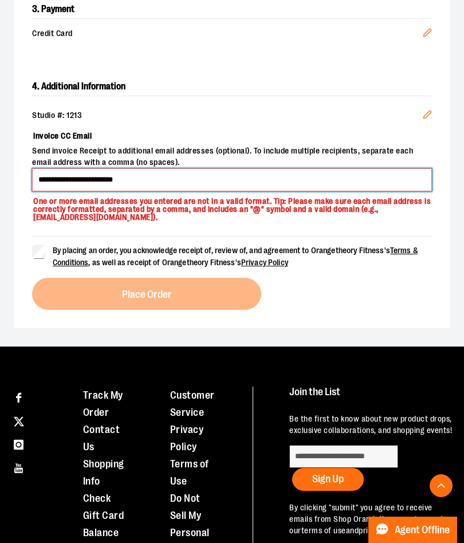
type input "**********"
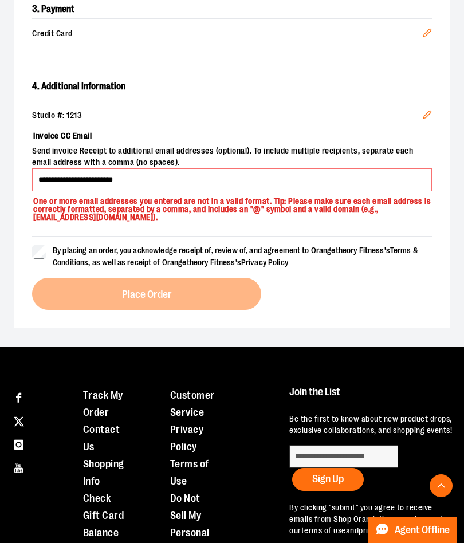
click at [53, 264] on link "Terms & Conditions" at bounding box center [235, 256] width 365 height 21
click at [25, 201] on div "**********" at bounding box center [232, 193] width 437 height 269
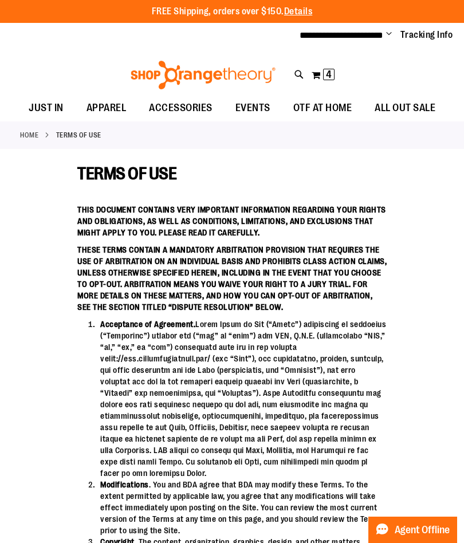
click at [28, 138] on link "Home" at bounding box center [29, 135] width 18 height 10
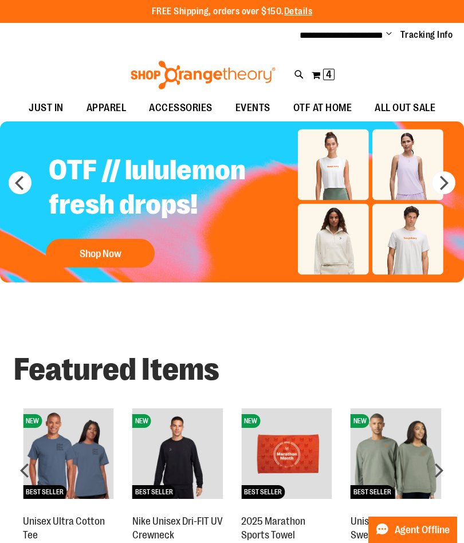
click at [327, 72] on span "4" at bounding box center [329, 74] width 6 height 11
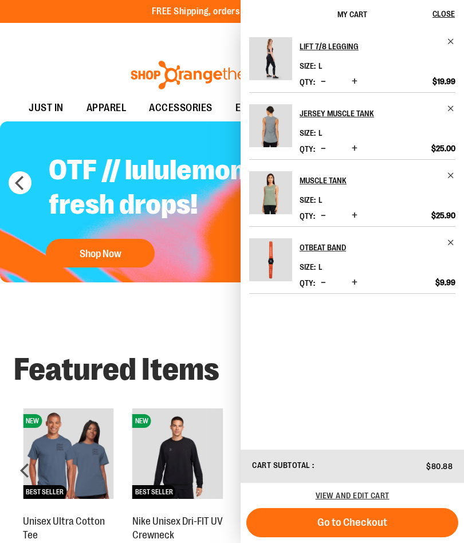
click at [362, 523] on span "Go to Checkout" at bounding box center [352, 522] width 70 height 13
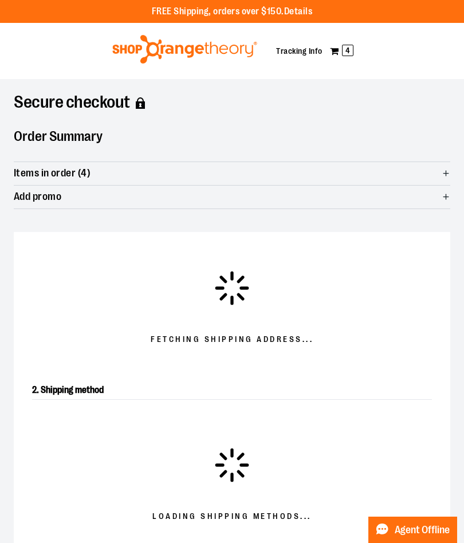
click at [320, 363] on div "2. Shipping method Loading shipping methods..." at bounding box center [232, 460] width 437 height 195
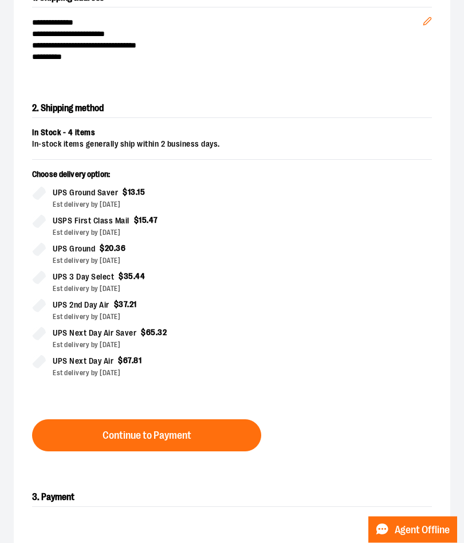
scroll to position [356, 0]
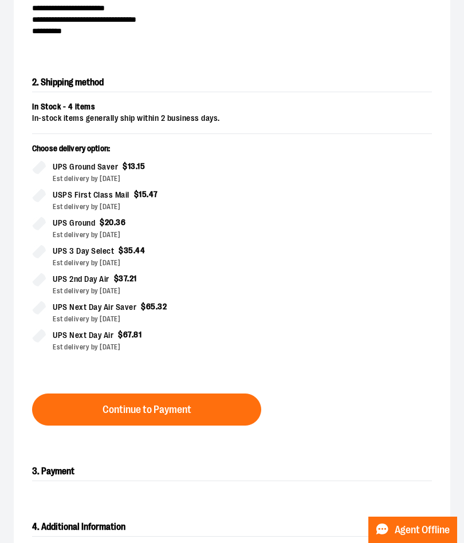
click at [227, 400] on button "Continue to Payment" at bounding box center [146, 410] width 229 height 32
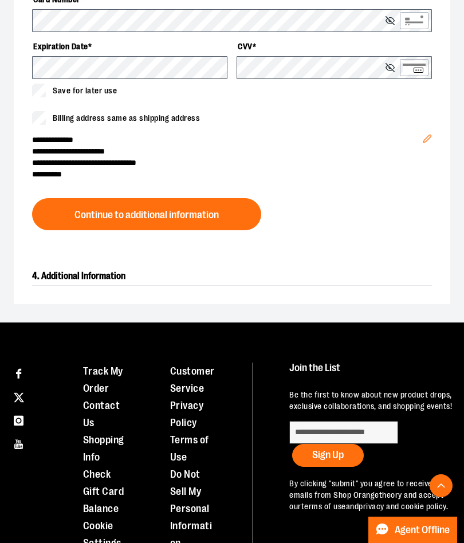
scroll to position [680, 0]
